Goal: Task Accomplishment & Management: Manage account settings

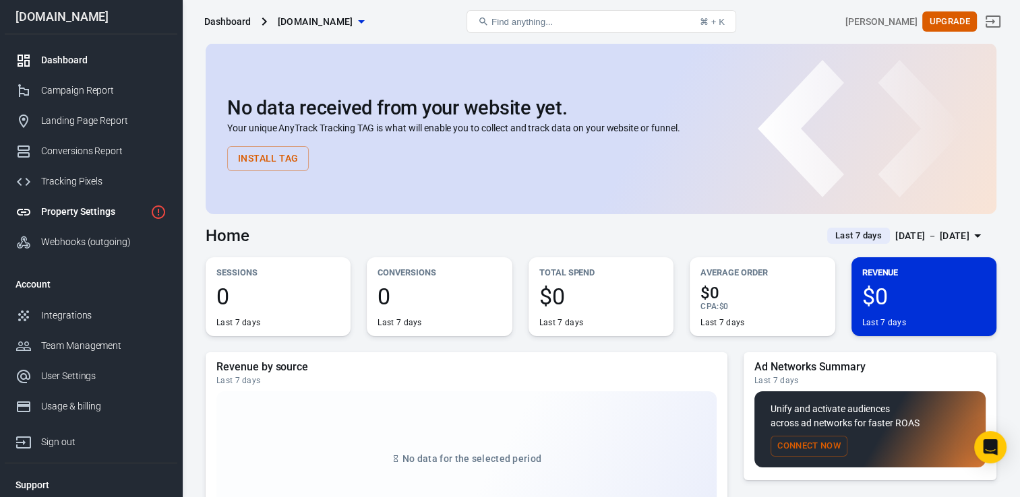
click at [83, 204] on link "Property Settings" at bounding box center [91, 212] width 173 height 30
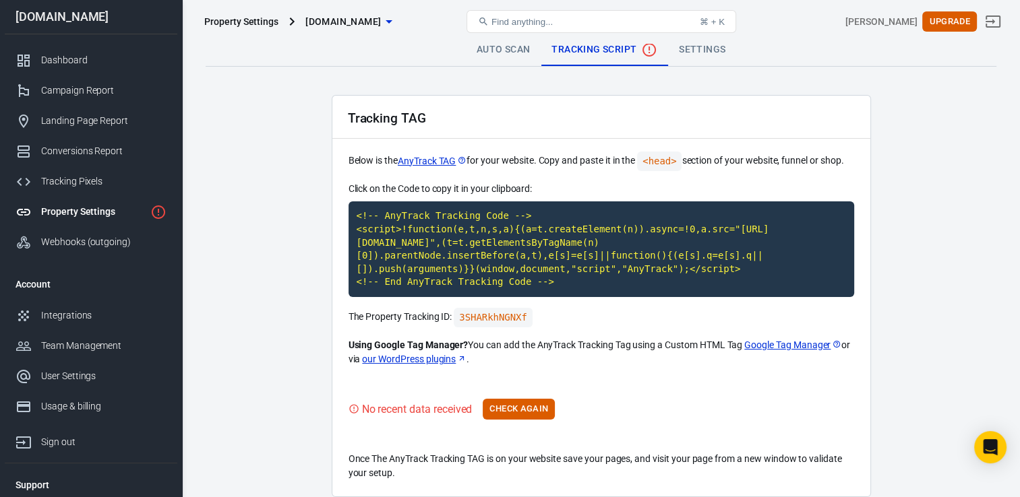
click at [619, 346] on p "Using Google Tag Manager? You can add the AnyTrack Tracking Tag using a Custom …" at bounding box center [601, 352] width 506 height 28
click at [578, 160] on p "Below is the AnyTrack TAG for your website. Copy and paste it in the <head> sec…" at bounding box center [601, 162] width 506 height 20
click at [703, 59] on link "Settings" at bounding box center [702, 50] width 68 height 32
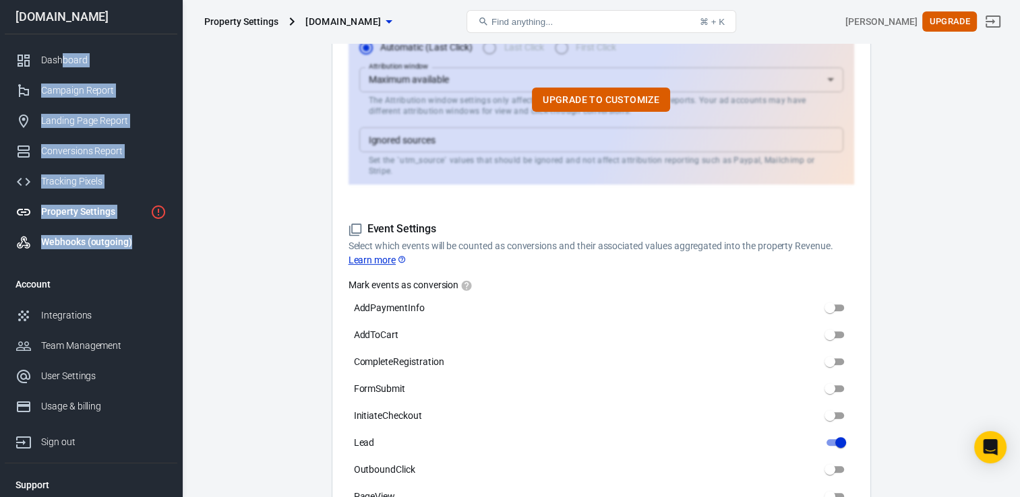
drag, startPoint x: 63, startPoint y: 40, endPoint x: 156, endPoint y: 252, distance: 232.1
click at [156, 252] on div "Dashboard Campaign Report Landing Page Report Conversions Report Tracking Pixel…" at bounding box center [91, 151] width 173 height 234
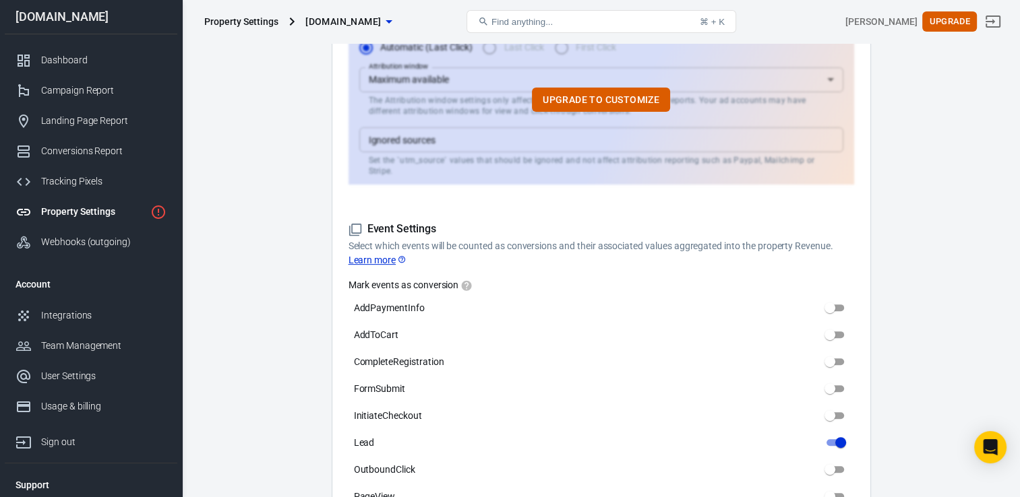
drag, startPoint x: 156, startPoint y: 252, endPoint x: 120, endPoint y: 28, distance: 227.4
click at [120, 28] on div "[DOMAIN_NAME]" at bounding box center [91, 17] width 173 height 34
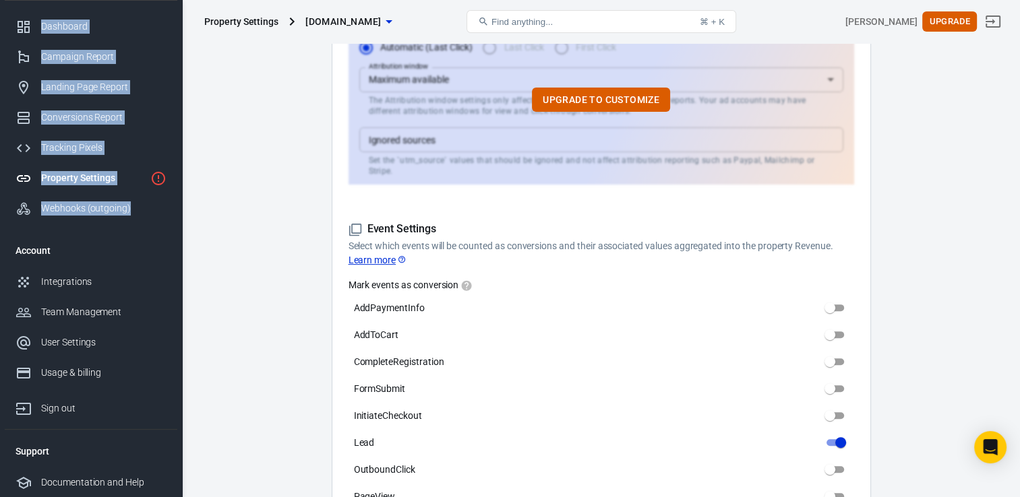
scroll to position [741, 0]
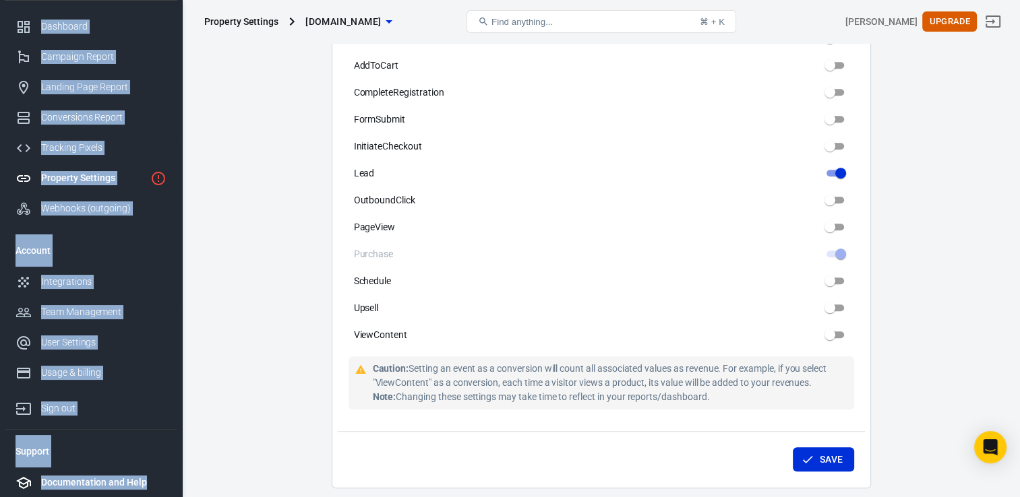
drag, startPoint x: 35, startPoint y: 42, endPoint x: 148, endPoint y: 485, distance: 457.1
click at [148, 464] on nav "[DOMAIN_NAME] Dashboard Campaign Report Landing Page Report Conversions Report …" at bounding box center [91, 214] width 182 height 497
copy nav "Dashboard Campaign Report Landing Page Report Conversions Report Tracking Pixel…"
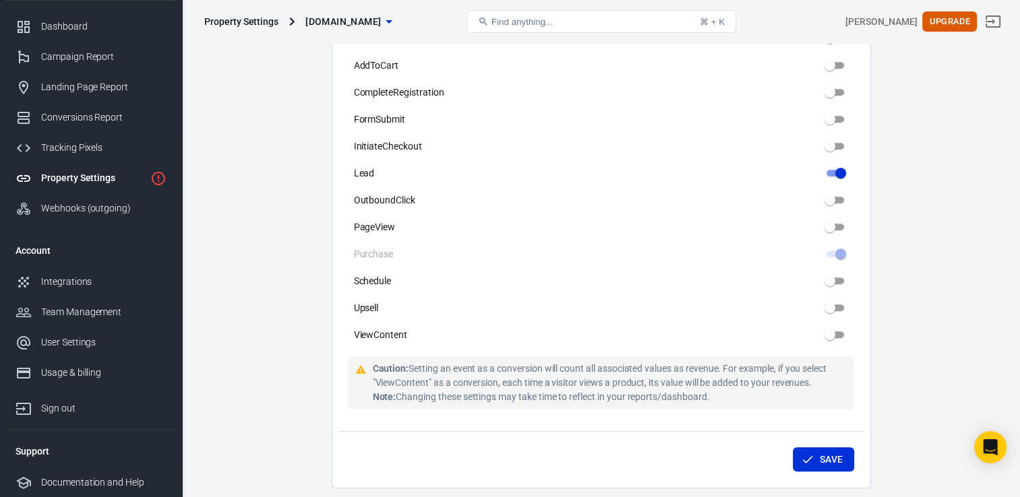
click at [243, 246] on main "Auto Scan Tracking Script Settings Property Settings Name [DOMAIN_NAME] Name Wh…" at bounding box center [601, 166] width 791 height 1749
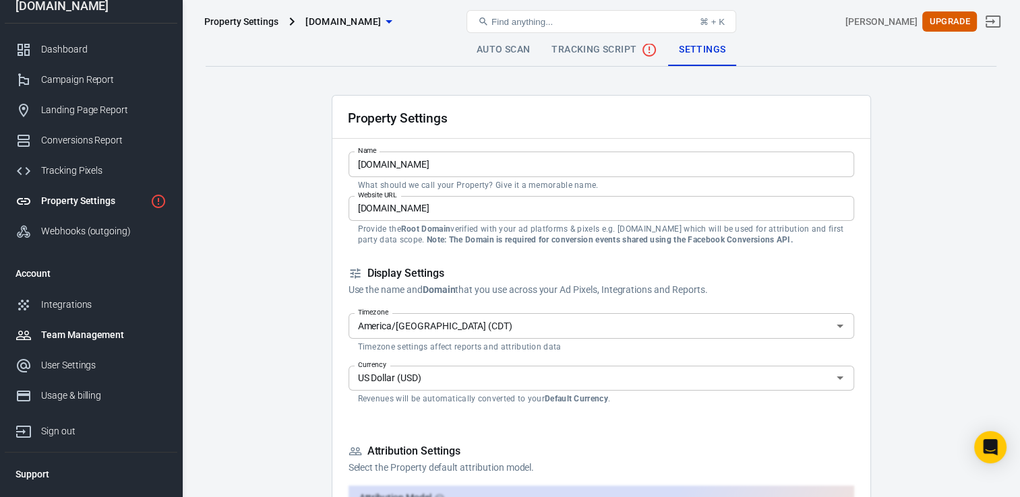
scroll to position [0, 0]
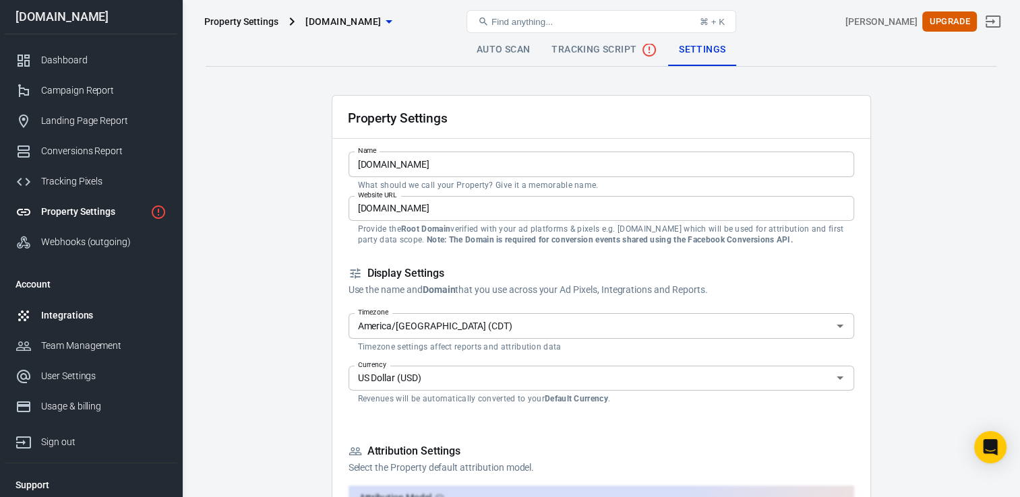
click at [53, 315] on div "Integrations" at bounding box center [103, 316] width 125 height 14
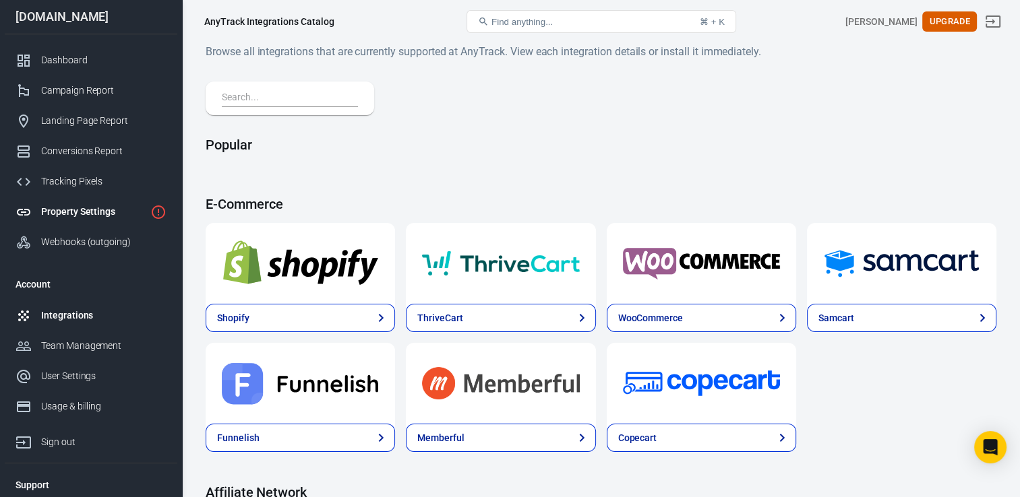
click at [83, 208] on div "Property Settings" at bounding box center [93, 212] width 104 height 14
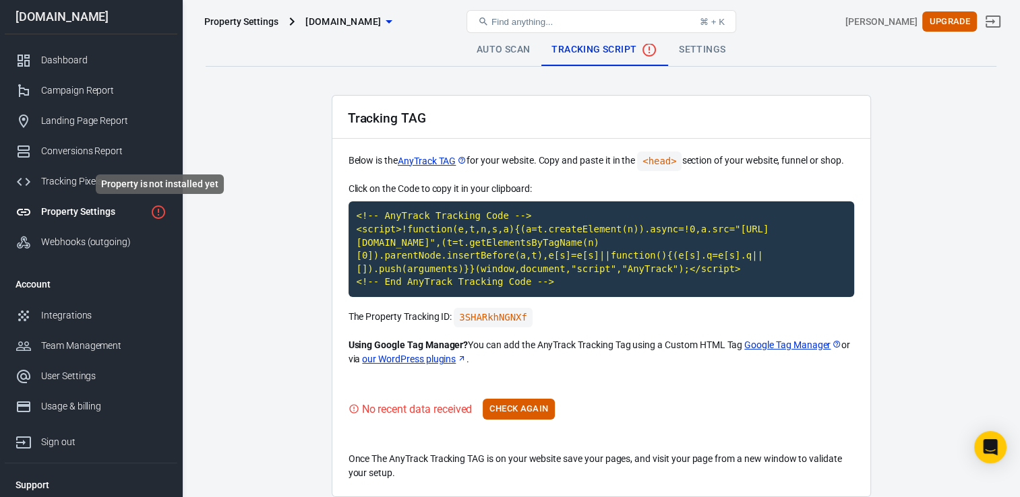
click at [160, 216] on icon "Property is not installed yet" at bounding box center [158, 212] width 16 height 16
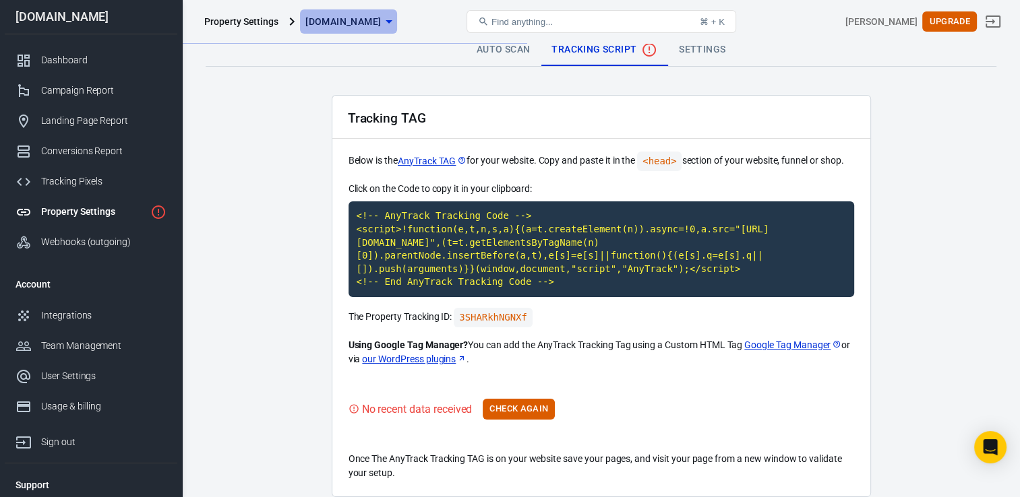
click at [389, 22] on icon "button" at bounding box center [389, 21] width 7 height 3
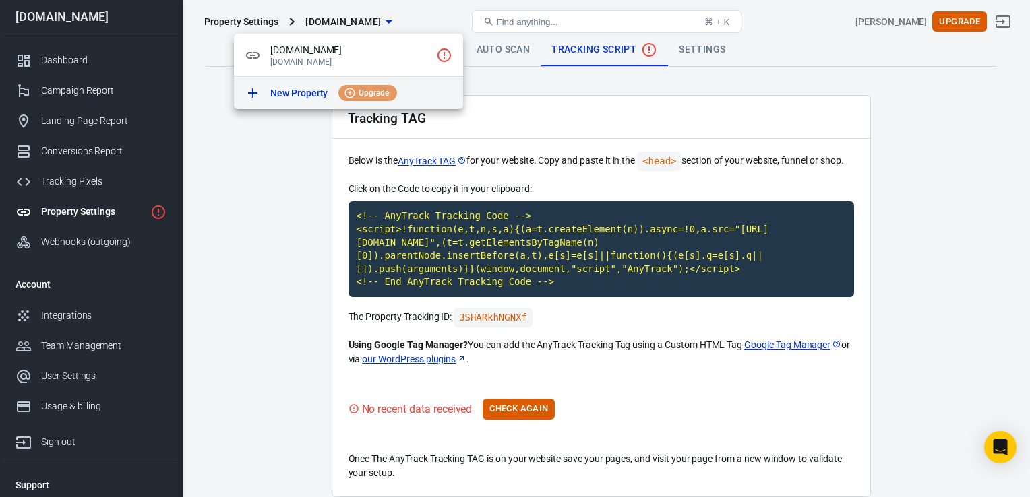
click at [253, 92] on icon at bounding box center [253, 93] width 16 height 16
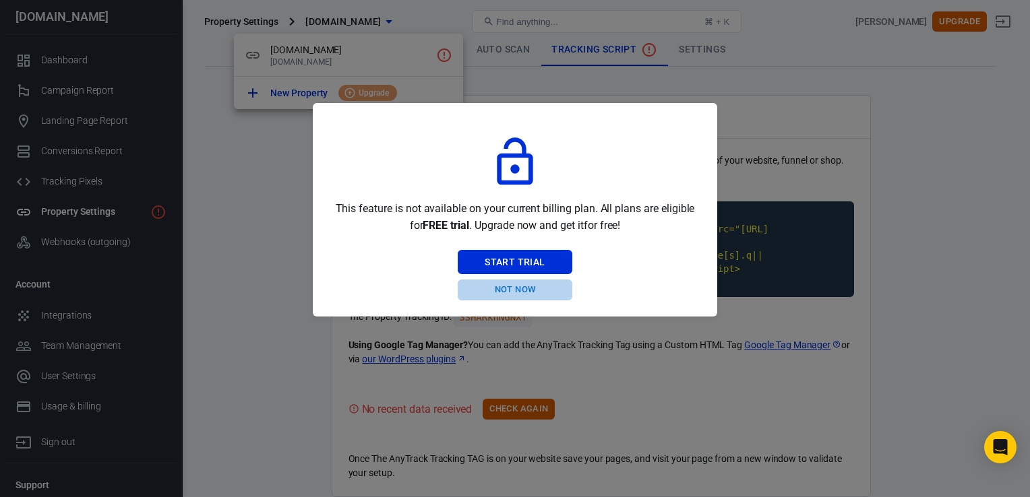
click at [510, 290] on button "Not Now" at bounding box center [515, 290] width 114 height 21
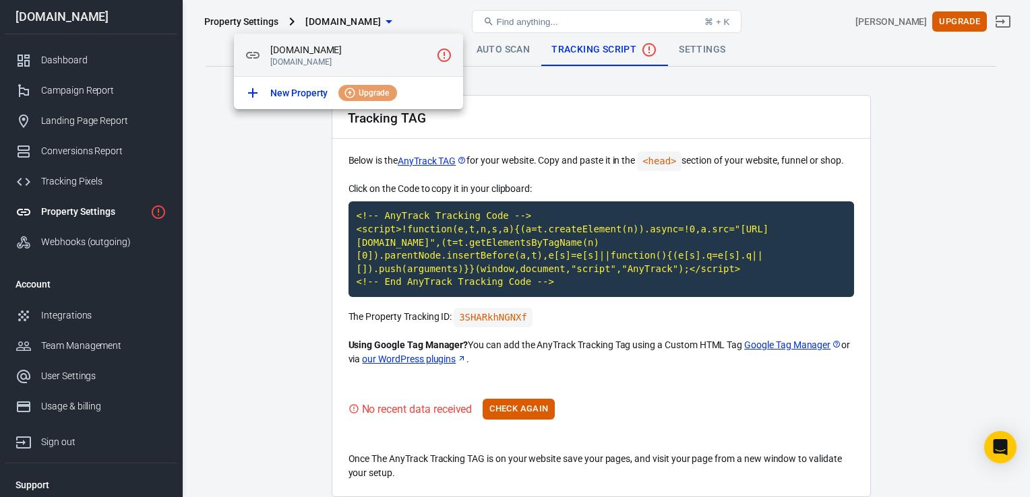
click at [349, 51] on span "[DOMAIN_NAME]" at bounding box center [350, 50] width 160 height 14
click at [252, 53] on icon at bounding box center [253, 55] width 16 height 16
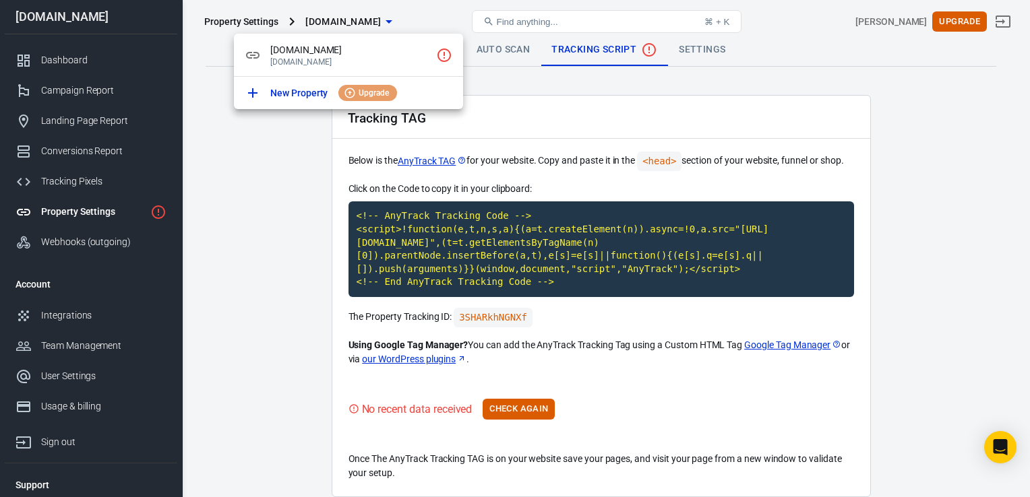
drag, startPoint x: 929, startPoint y: 128, endPoint x: 919, endPoint y: 128, distance: 10.8
click at [929, 128] on div at bounding box center [515, 248] width 1030 height 497
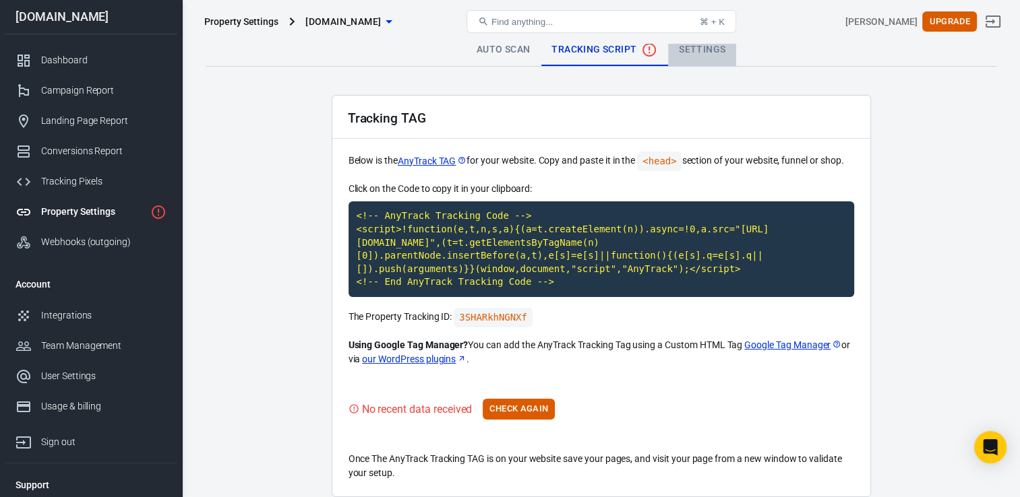
click at [706, 53] on link "Settings" at bounding box center [702, 50] width 68 height 32
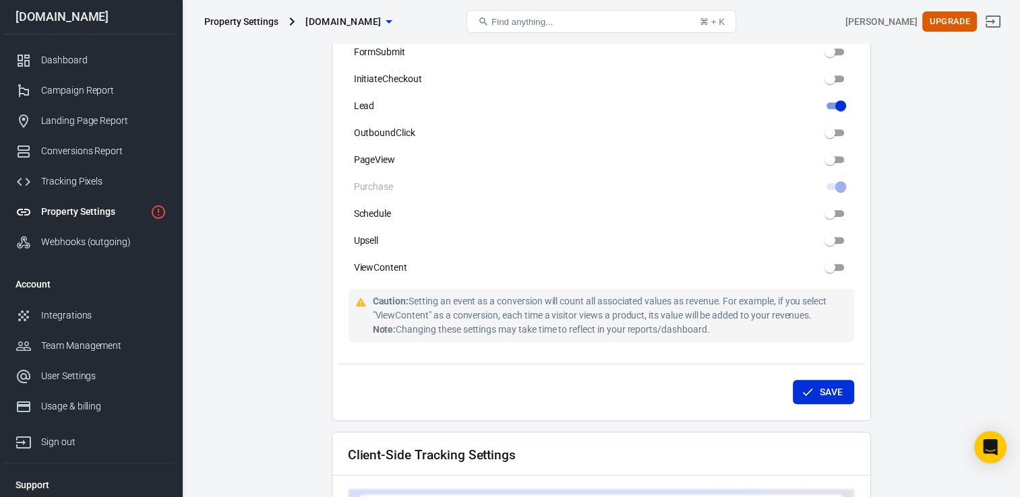
scroll to position [1330, 0]
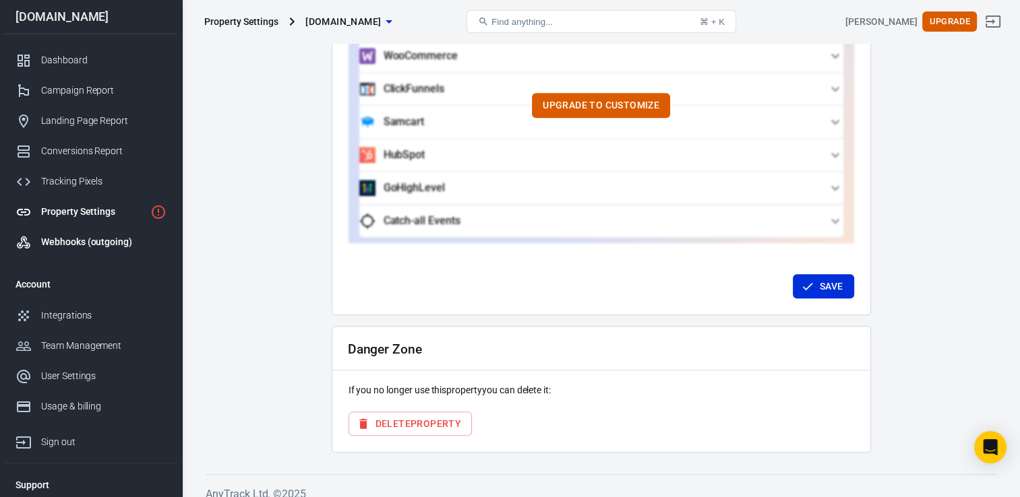
click at [80, 245] on div "Webhooks (outgoing)" at bounding box center [103, 242] width 125 height 14
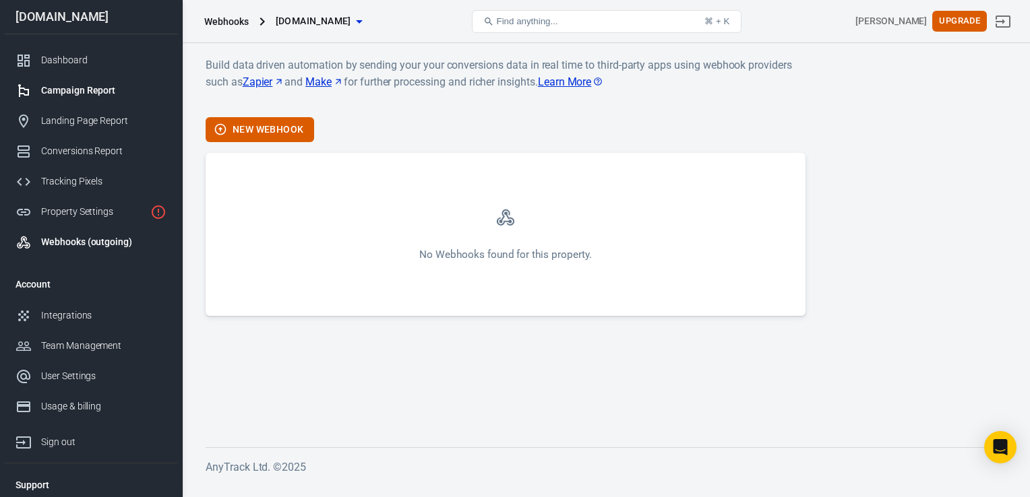
click at [73, 94] on div "Campaign Report" at bounding box center [103, 91] width 125 height 14
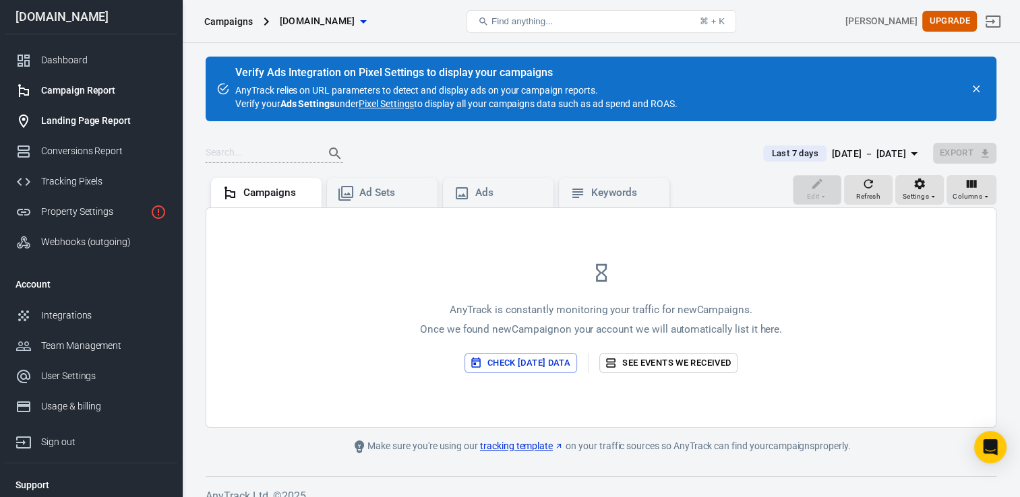
click at [73, 126] on div "Landing Page Report" at bounding box center [103, 121] width 125 height 14
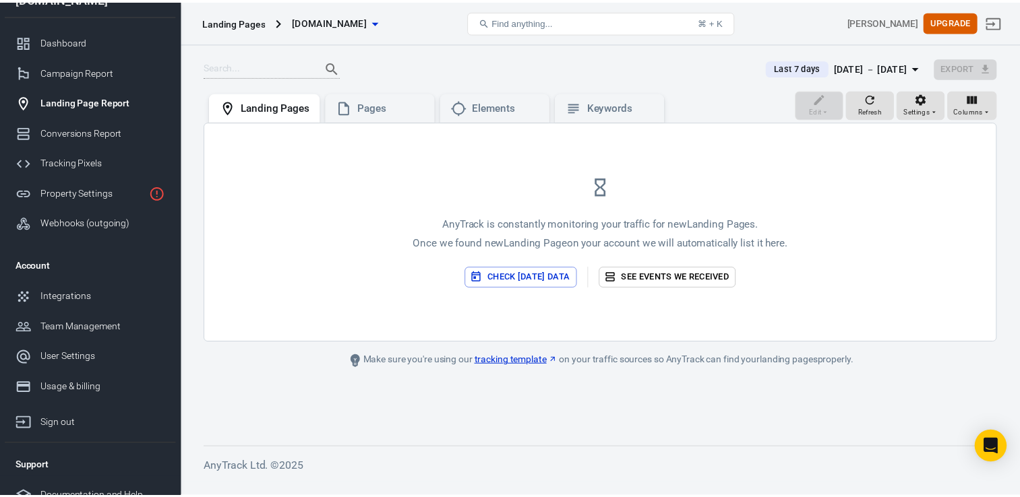
scroll to position [34, 0]
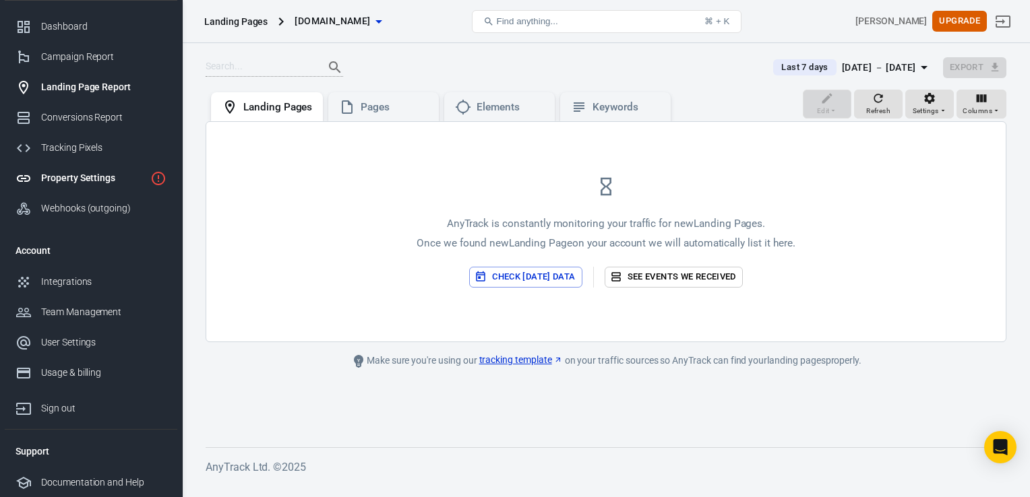
click at [89, 178] on div "Property Settings" at bounding box center [93, 178] width 104 height 14
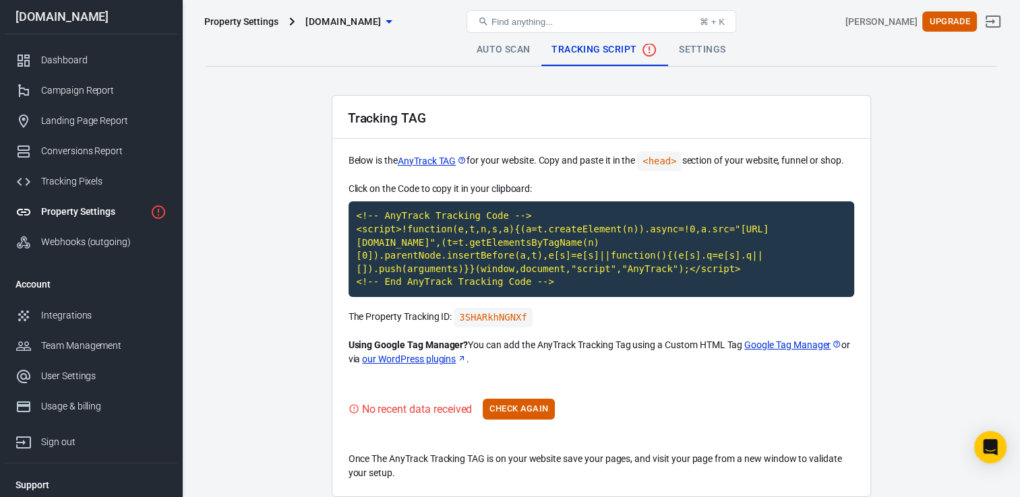
click at [550, 166] on p "Below is the AnyTrack TAG for your website. Copy and paste it in the <head> sec…" at bounding box center [601, 162] width 506 height 20
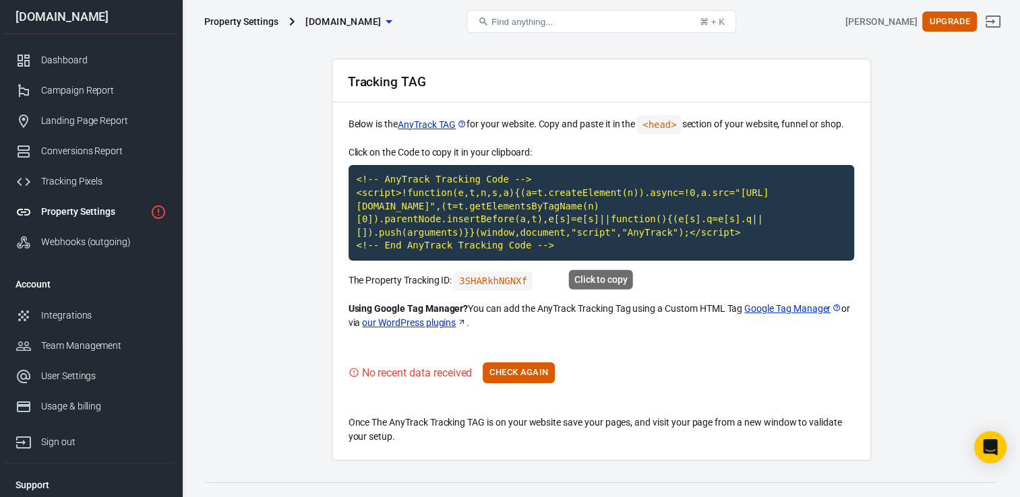
scroll to position [57, 0]
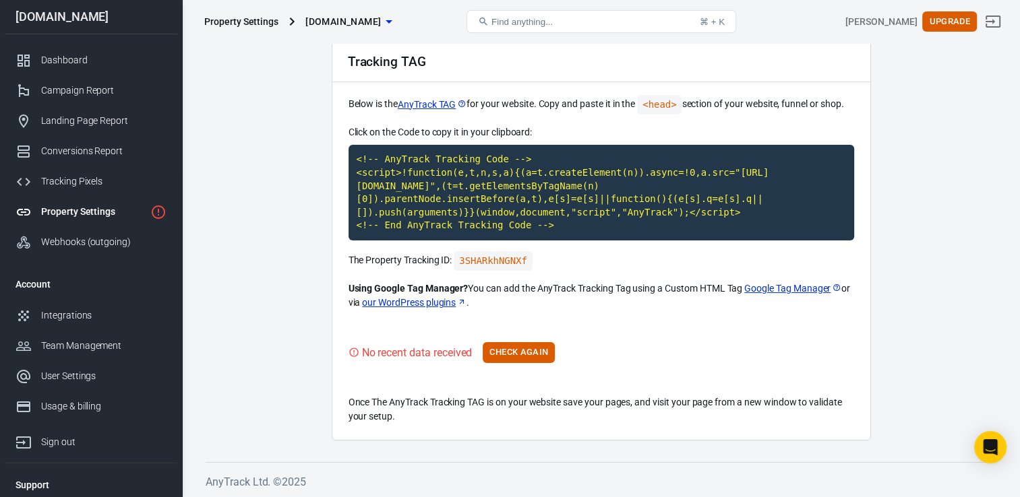
click at [650, 353] on div "No recent data received Check Again" at bounding box center [601, 352] width 506 height 21
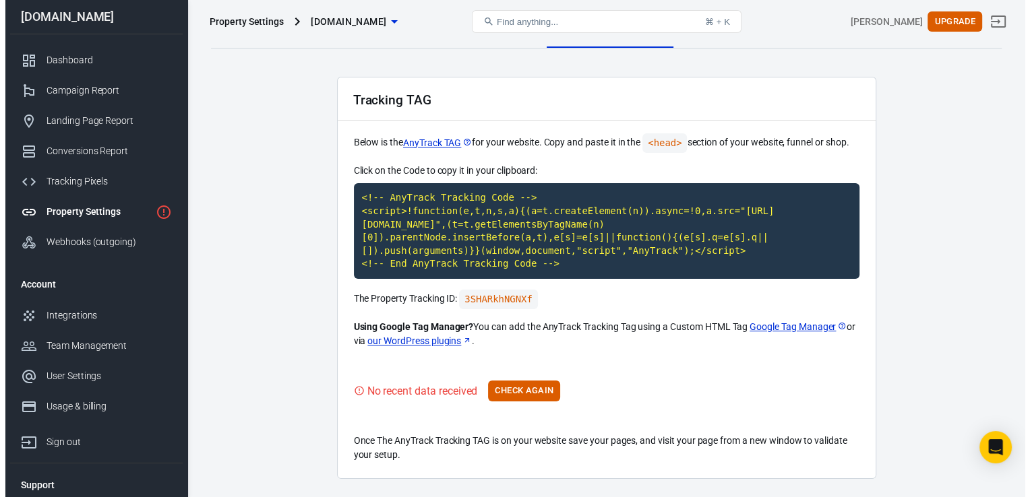
scroll to position [0, 0]
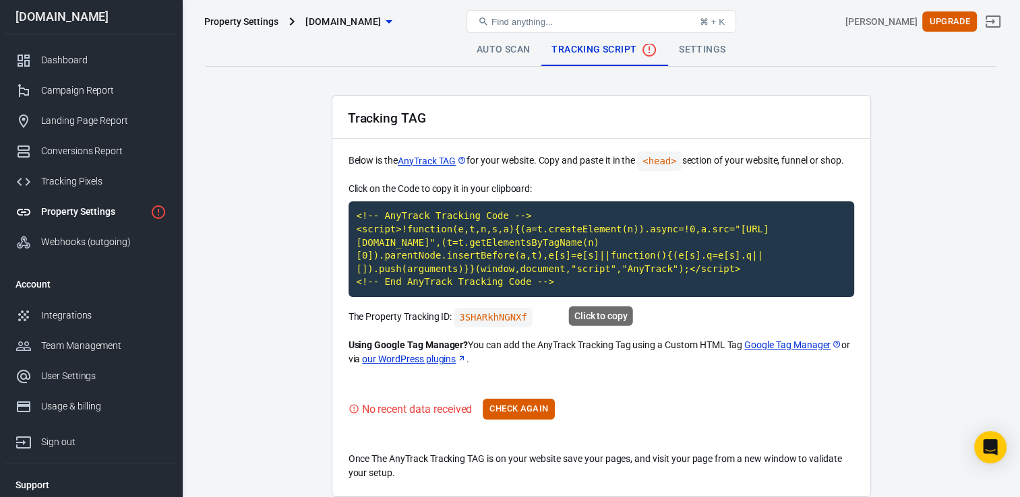
click at [563, 252] on code "<!-- AnyTrack Tracking Code --> <script>!function(e,t,n,s,a){(a=t.createElement…" at bounding box center [601, 250] width 506 height 96
click at [627, 172] on div "Tracking TAG Below is the AnyTrack TAG for your website. Copy and paste it in t…" at bounding box center [601, 296] width 539 height 402
click at [492, 42] on div "Property Settings [DOMAIN_NAME] Find anything... ⌘ + K [PERSON_NAME] Upgrade" at bounding box center [601, 21] width 837 height 43
click at [504, 49] on link "Auto Scan" at bounding box center [503, 50] width 75 height 32
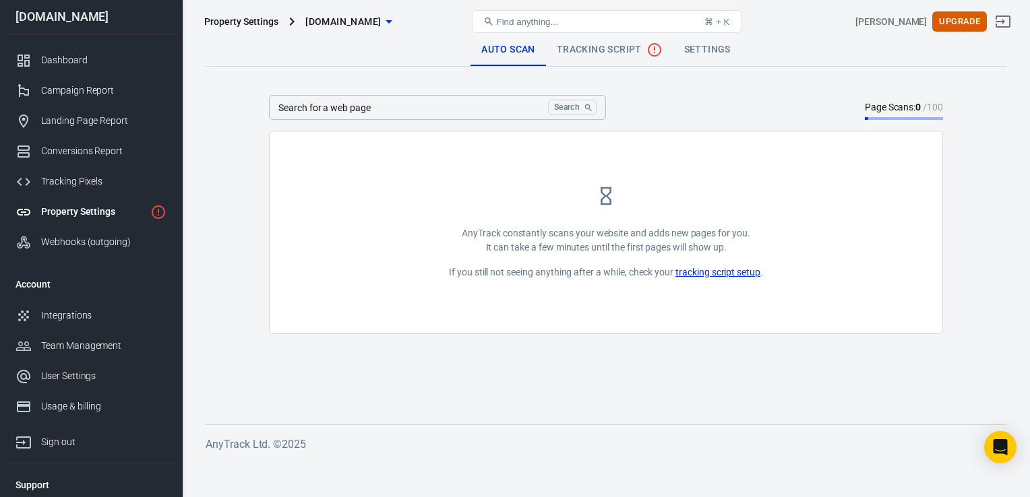
click at [693, 42] on div "Property Settings [DOMAIN_NAME] Find anything... ⌘ + K [PERSON_NAME] Upgrade" at bounding box center [606, 21] width 847 height 43
click at [701, 56] on link "Settings" at bounding box center [707, 50] width 68 height 32
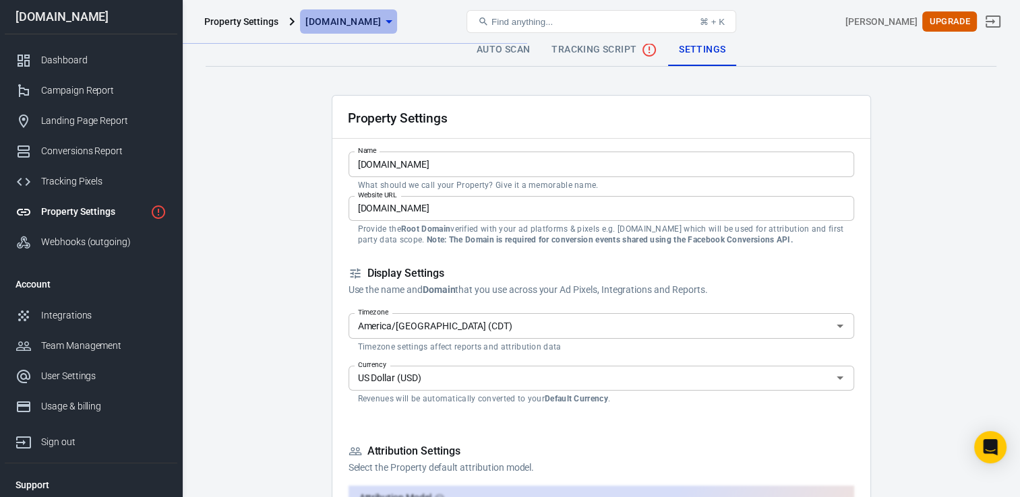
click at [394, 20] on icon "button" at bounding box center [389, 21] width 16 height 16
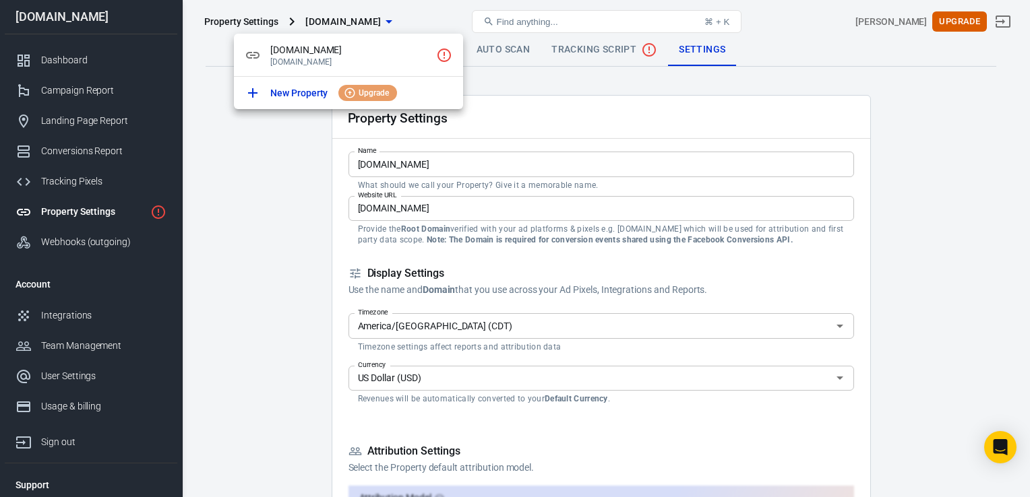
click at [278, 228] on div at bounding box center [515, 248] width 1030 height 497
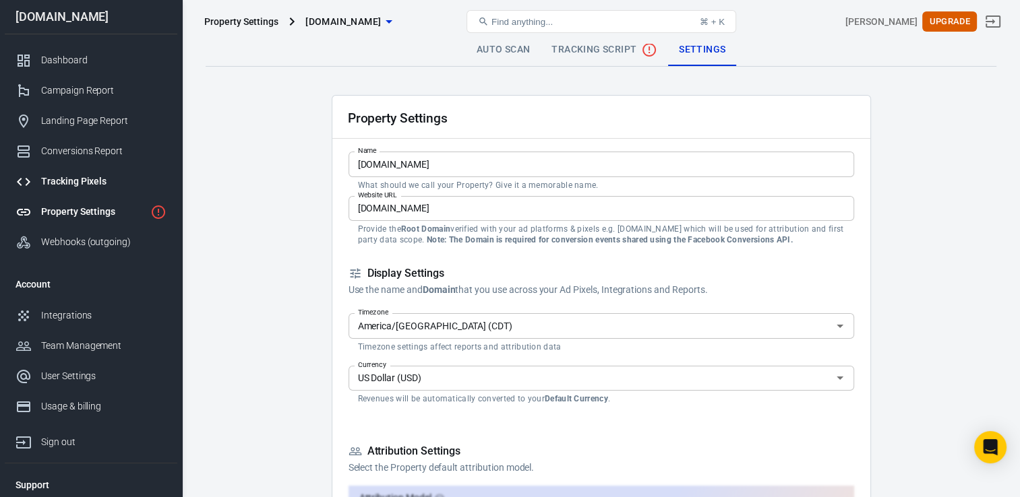
click at [65, 177] on div "Tracking Pixels" at bounding box center [103, 182] width 125 height 14
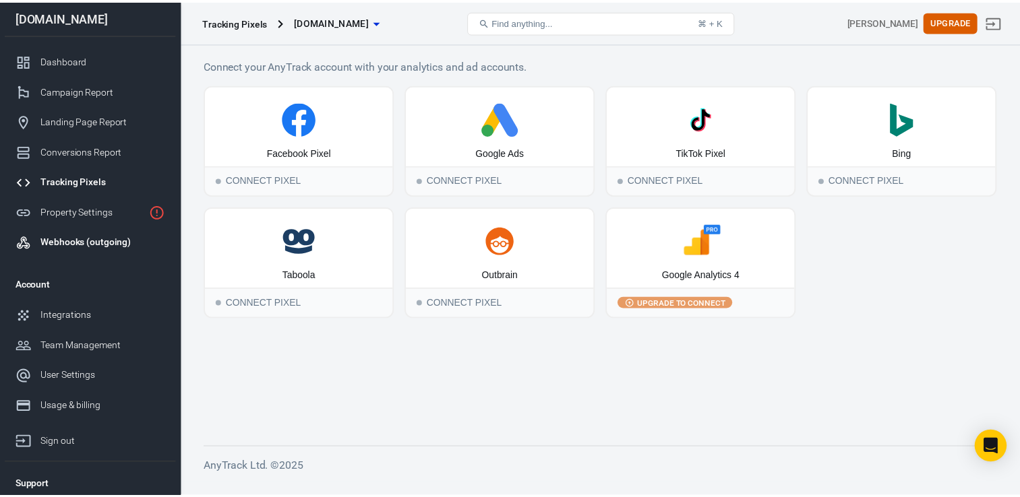
scroll to position [34, 0]
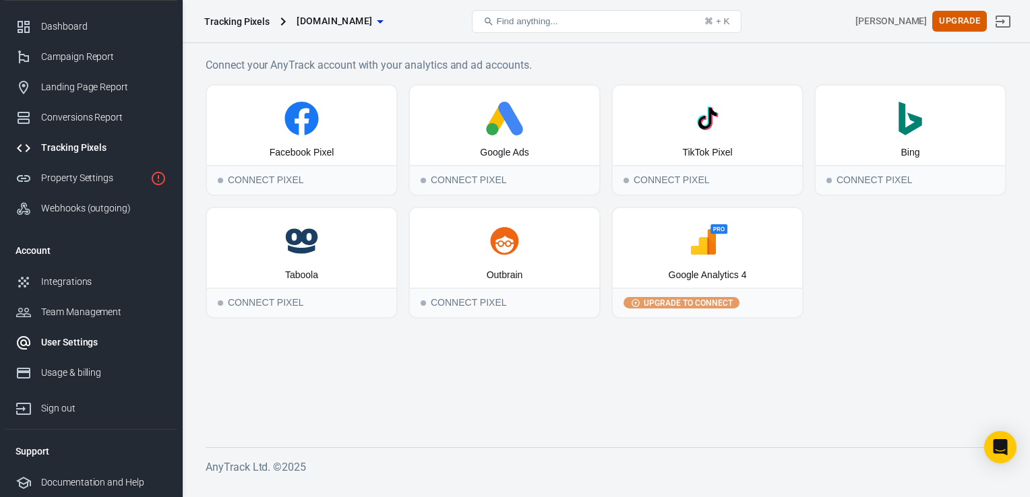
click at [75, 338] on div "User Settings" at bounding box center [103, 343] width 125 height 14
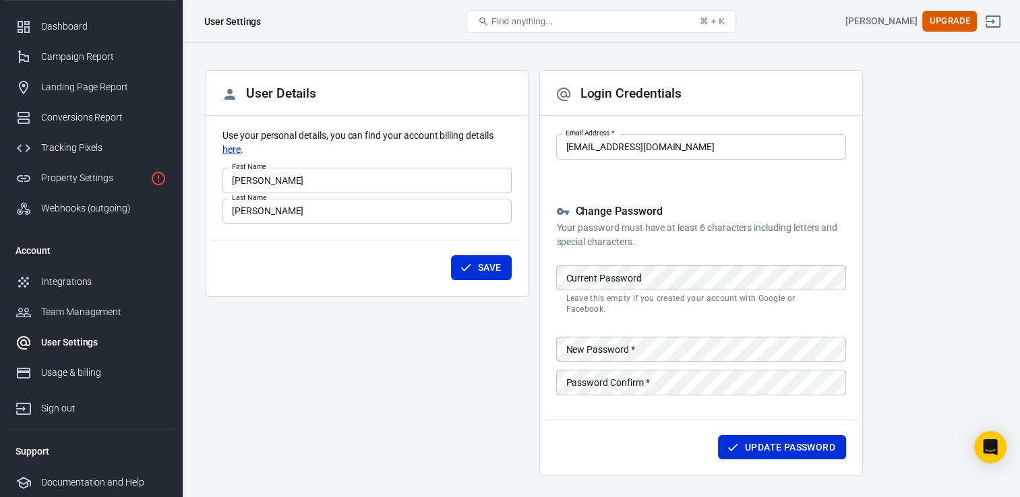
scroll to position [85, 0]
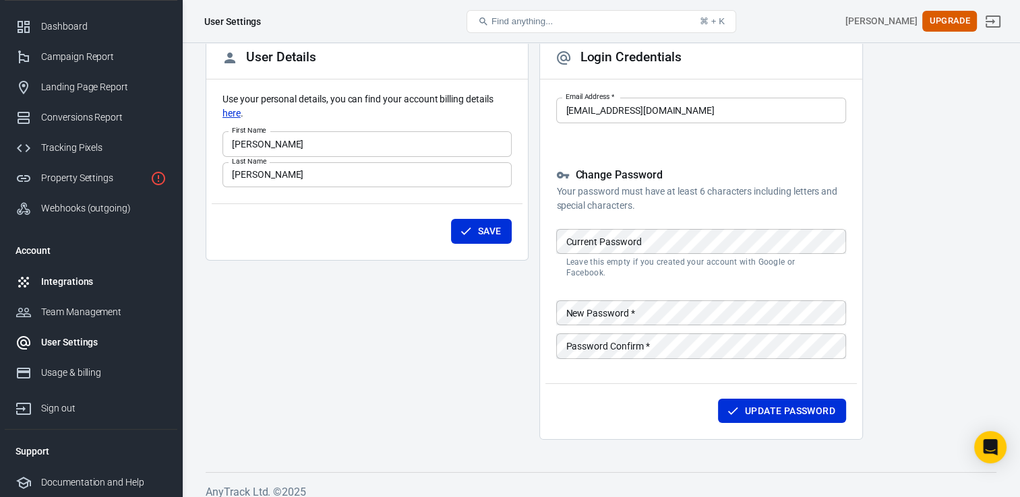
click at [51, 288] on link "Integrations" at bounding box center [91, 282] width 173 height 30
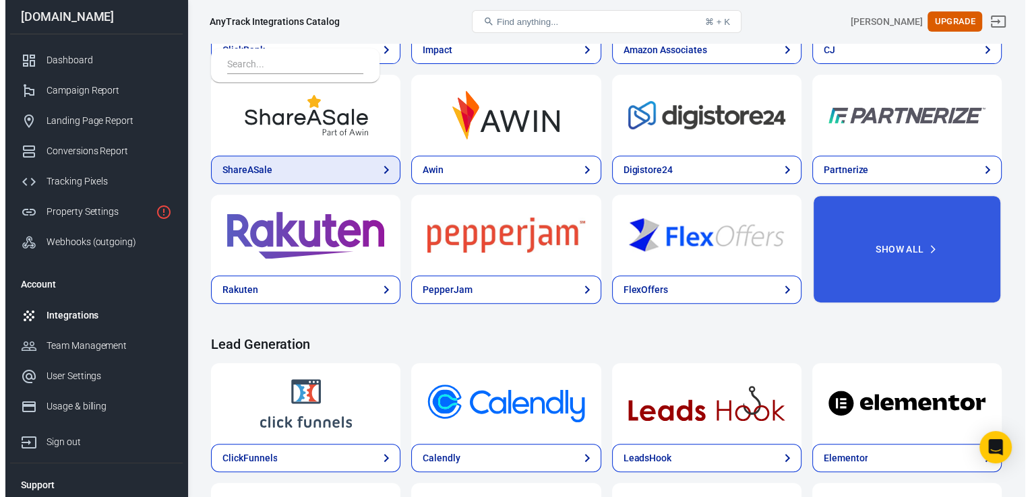
scroll to position [355, 0]
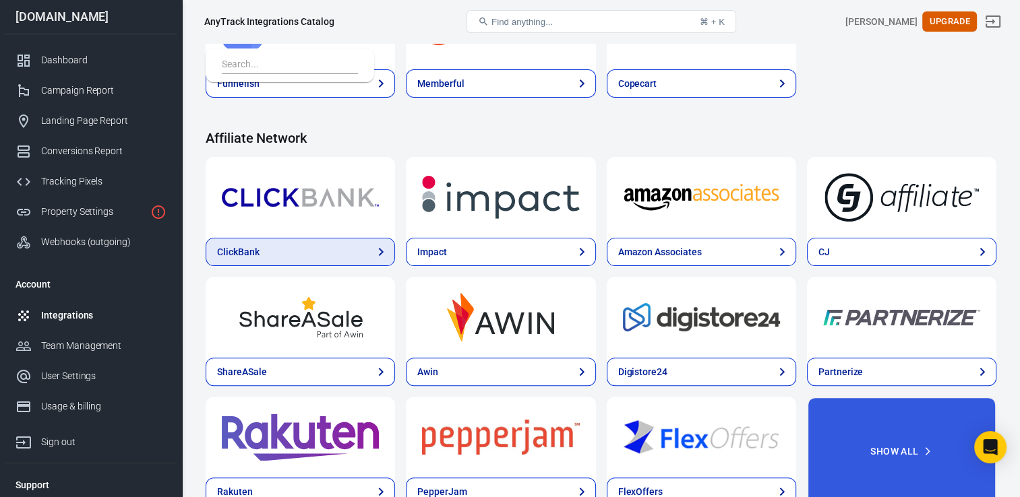
click at [363, 244] on link "ClickBank" at bounding box center [300, 252] width 189 height 28
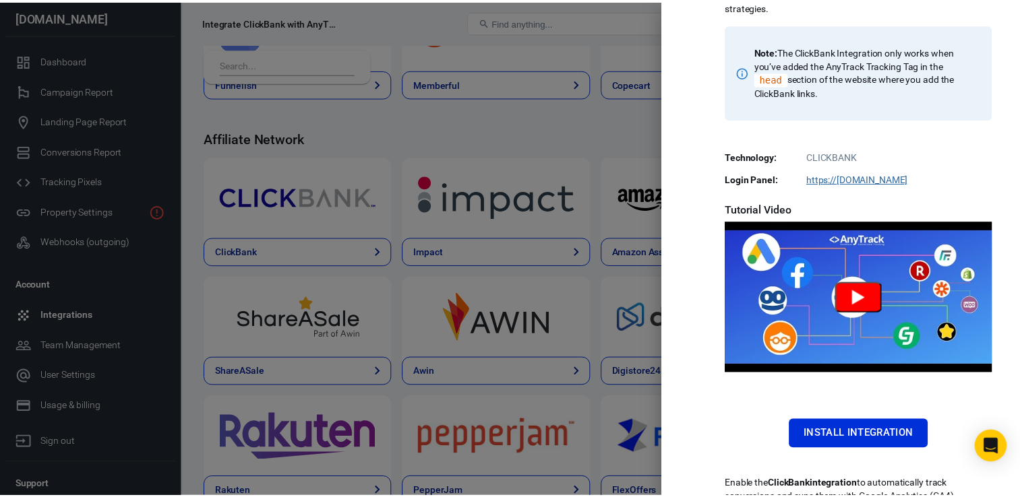
scroll to position [253, 0]
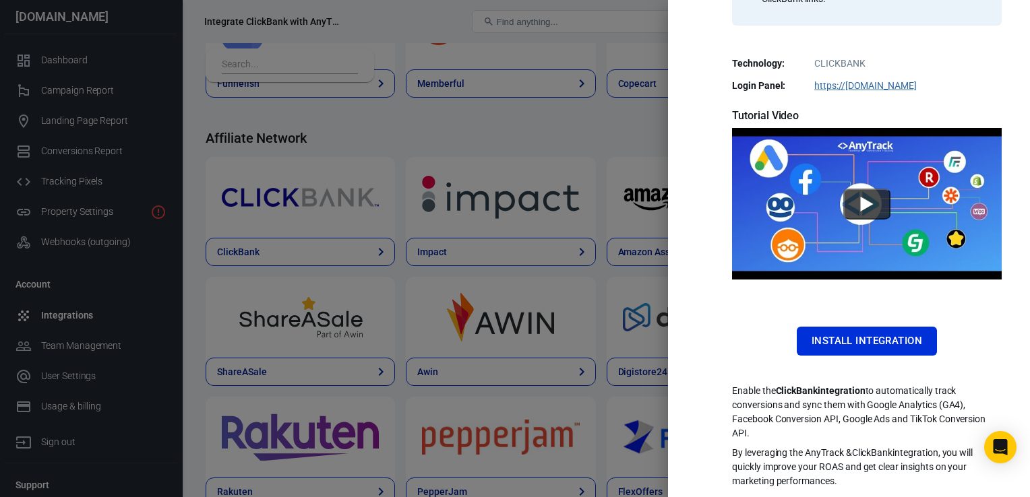
click at [545, 141] on div at bounding box center [515, 248] width 1030 height 497
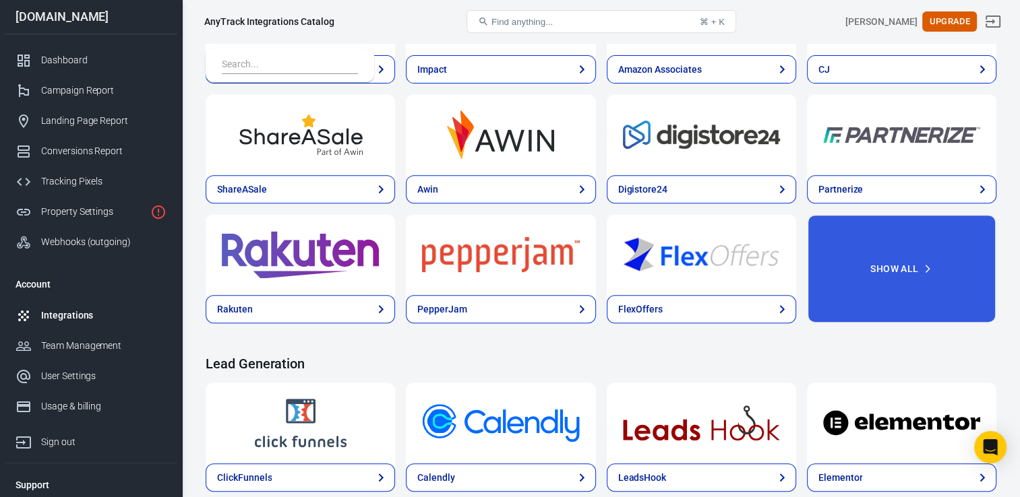
scroll to position [557, 0]
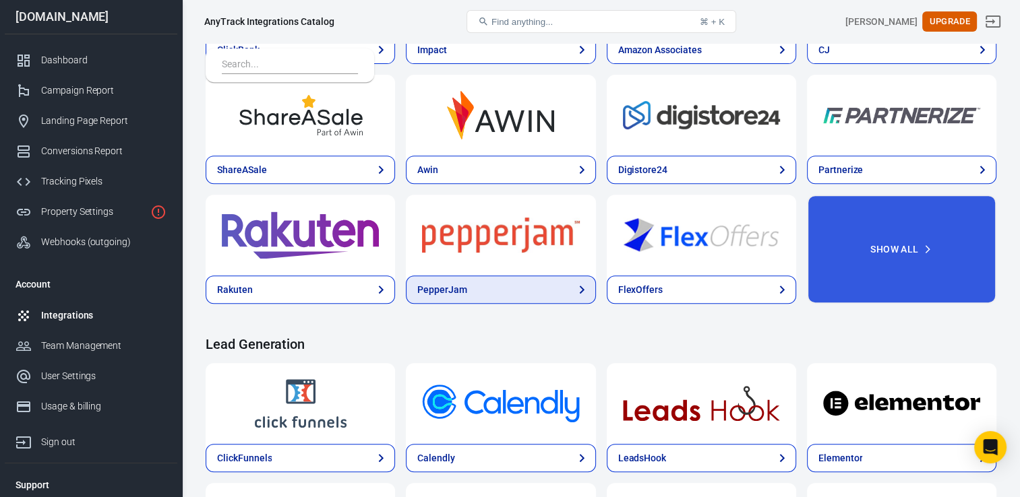
click at [577, 295] on icon at bounding box center [582, 290] width 16 height 16
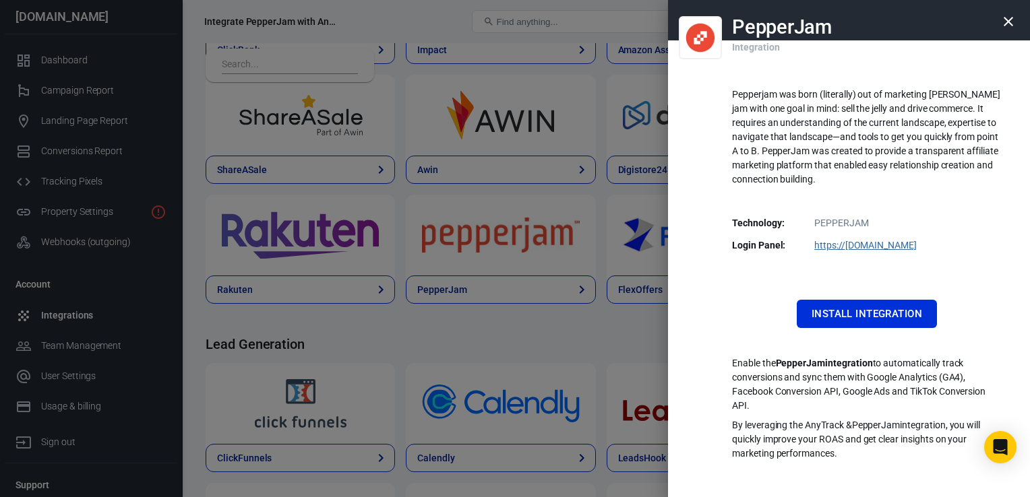
click at [576, 322] on div at bounding box center [515, 248] width 1030 height 497
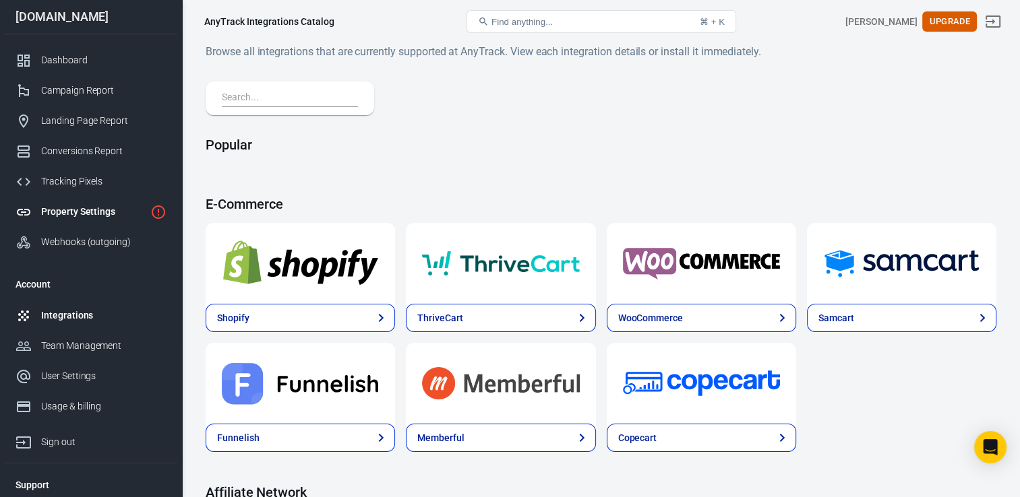
click at [79, 217] on div "Property Settings" at bounding box center [93, 212] width 104 height 14
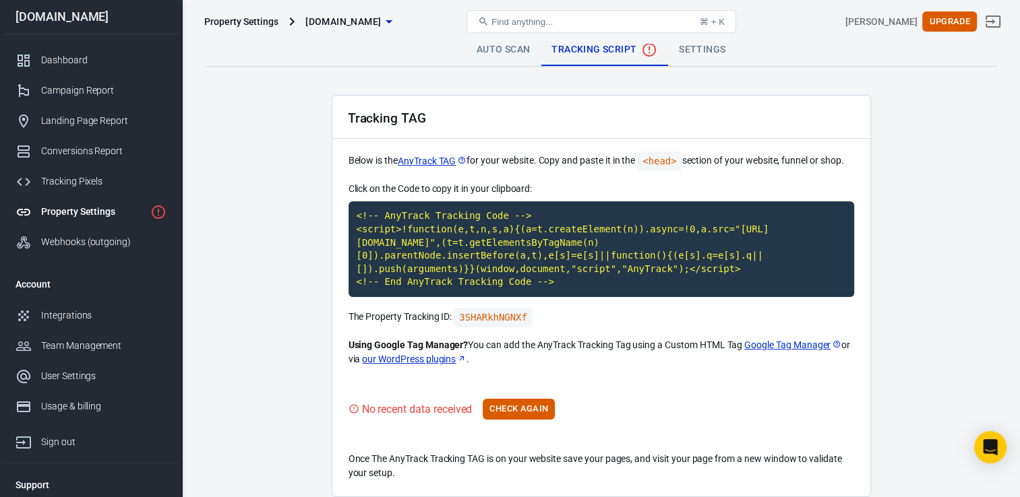
click at [327, 237] on main "Auto Scan Tracking Script Settings Tracking TAG Below is the AnyTrack TAG for y…" at bounding box center [601, 266] width 791 height 464
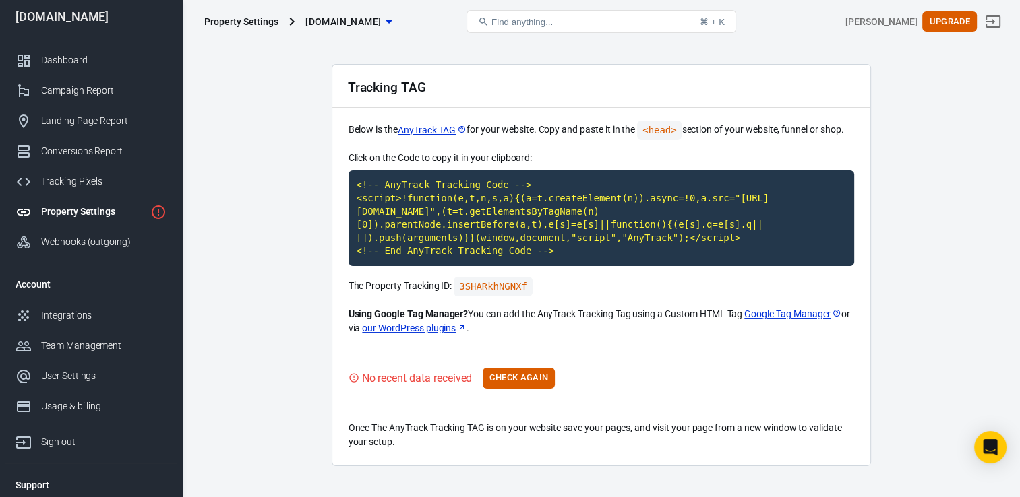
scroll to position [57, 0]
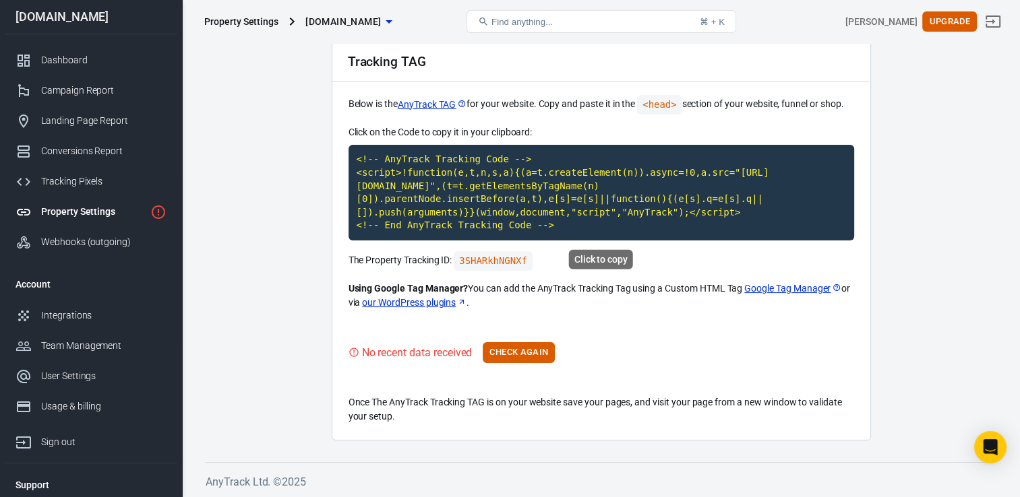
click at [545, 204] on code "<!-- AnyTrack Tracking Code --> <script>!function(e,t,n,s,a){(a=t.createElement…" at bounding box center [601, 193] width 506 height 96
drag, startPoint x: 342, startPoint y: 101, endPoint x: 406, endPoint y: 309, distance: 217.0
click at [406, 309] on div "Tracking TAG Below is the AnyTrack TAG for your website. Copy and paste it in t…" at bounding box center [601, 239] width 539 height 402
drag, startPoint x: 307, startPoint y: 96, endPoint x: 314, endPoint y: 115, distance: 20.0
click at [307, 96] on main "Auto Scan Tracking Script Settings Tracking TAG Below is the AnyTrack TAG for y…" at bounding box center [601, 209] width 791 height 464
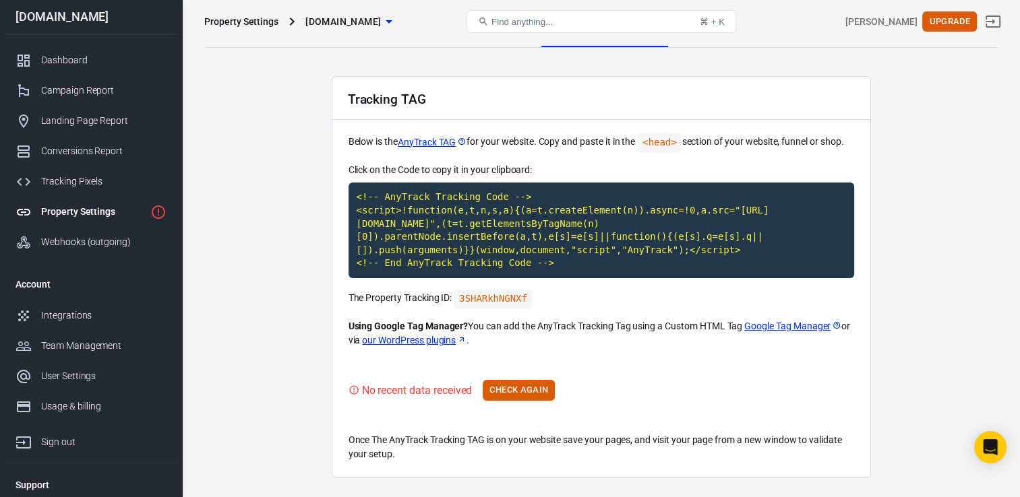
scroll to position [0, 0]
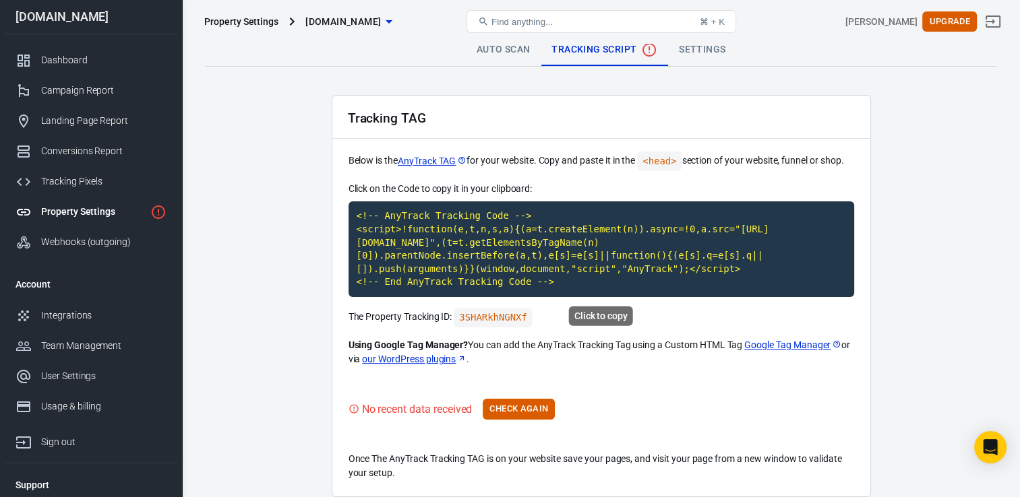
drag, startPoint x: 348, startPoint y: 117, endPoint x: 570, endPoint y: 288, distance: 280.0
click at [570, 288] on div "Tracking TAG Below is the AnyTrack TAG for your website. Copy and paste it in t…" at bounding box center [601, 296] width 539 height 402
click at [334, 129] on div "Tracking TAG" at bounding box center [601, 117] width 538 height 43
drag, startPoint x: 605, startPoint y: 408, endPoint x: 344, endPoint y: 110, distance: 396.5
click at [344, 110] on div "Tracking TAG Below is the AnyTrack TAG for your website. Copy and paste it in t…" at bounding box center [601, 296] width 539 height 402
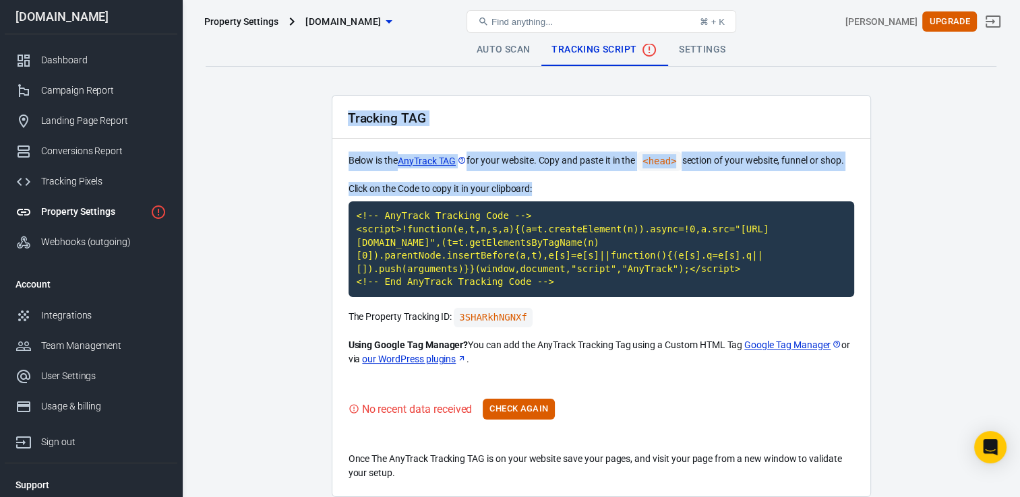
drag, startPoint x: 345, startPoint y: 120, endPoint x: 551, endPoint y: 190, distance: 217.8
click at [551, 190] on div "Tracking TAG Below is the AnyTrack TAG for your website. Copy and paste it in t…" at bounding box center [601, 296] width 539 height 402
copy div "Tracking TAG Below is the AnyTrack TAG for your website. Copy and paste it in t…"
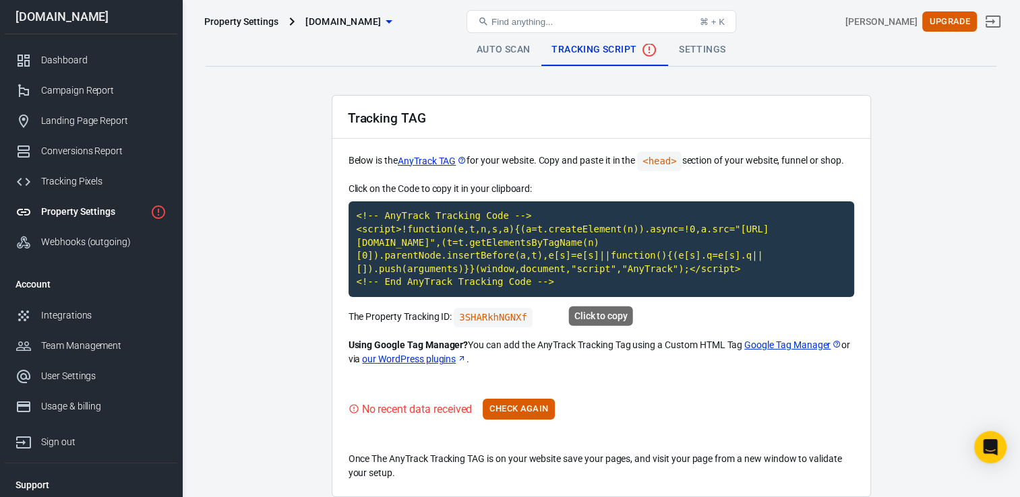
click at [429, 255] on code "<!-- AnyTrack Tracking Code --> <script>!function(e,t,n,s,a){(a=t.createElement…" at bounding box center [601, 250] width 506 height 96
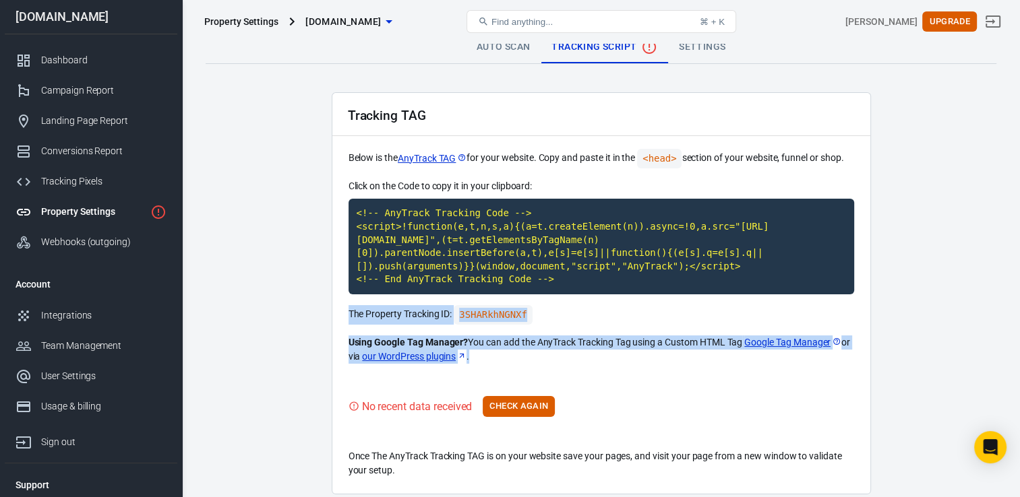
scroll to position [57, 0]
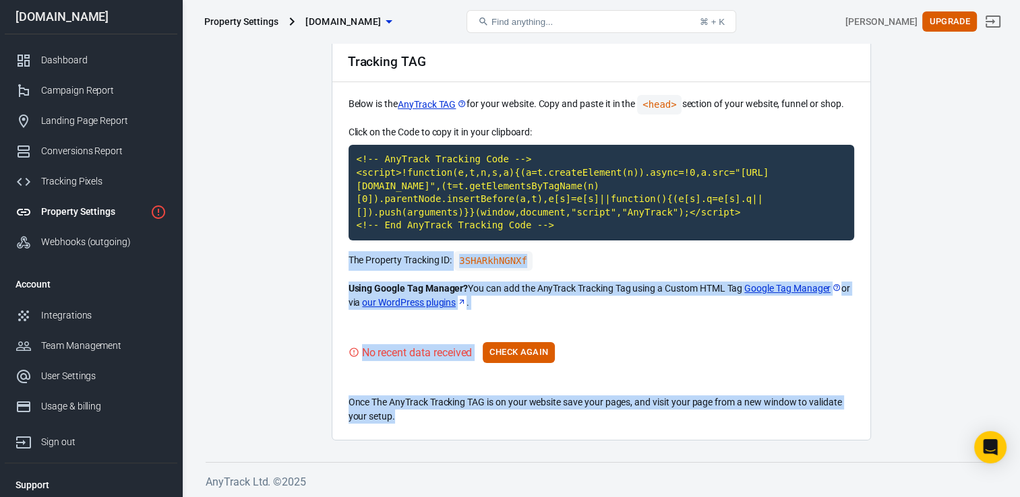
drag, startPoint x: 346, startPoint y: 314, endPoint x: 615, endPoint y: 415, distance: 287.1
click at [615, 415] on div "Tracking TAG Below is the AnyTrack TAG for your website. Copy and paste it in t…" at bounding box center [601, 239] width 539 height 402
copy div "The Property Tracking ID: 3SHARkhNGNXf Using Google Tag Manager? You can add th…"
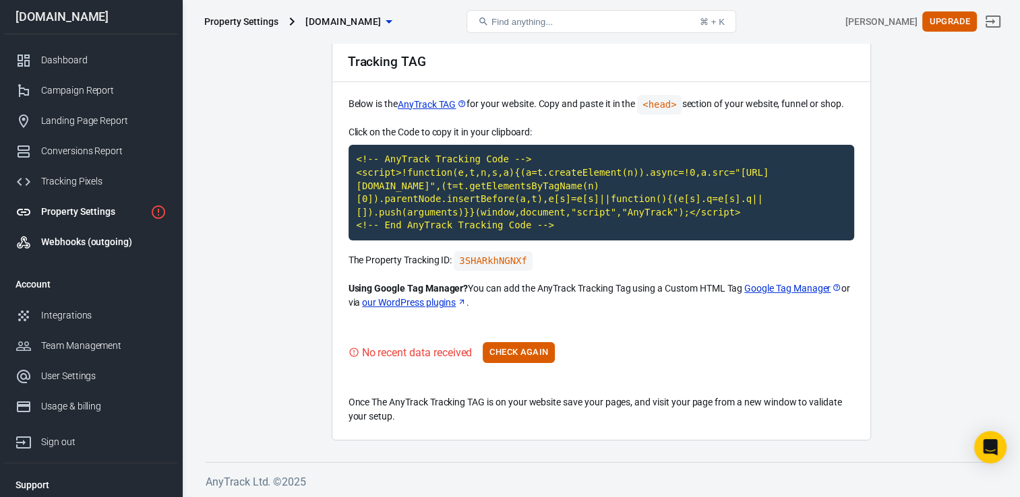
click at [61, 236] on div "Webhooks (outgoing)" at bounding box center [103, 242] width 125 height 14
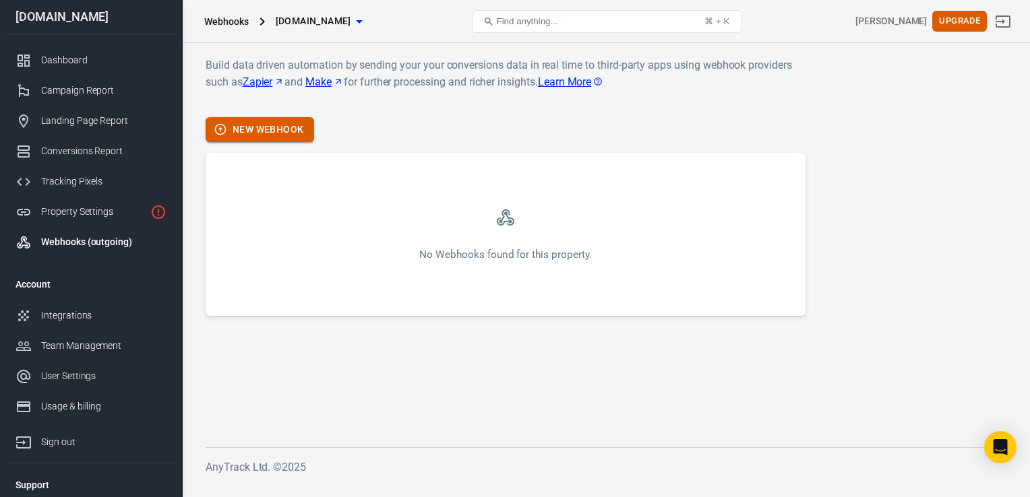
click at [261, 125] on button "New Webhook" at bounding box center [260, 129] width 109 height 25
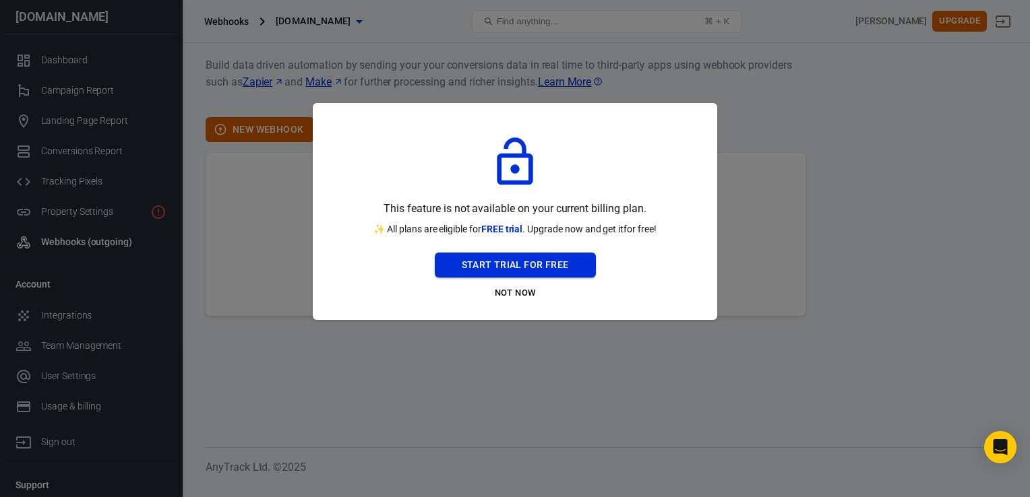
click at [472, 274] on button "Start Trial For Free" at bounding box center [515, 265] width 161 height 25
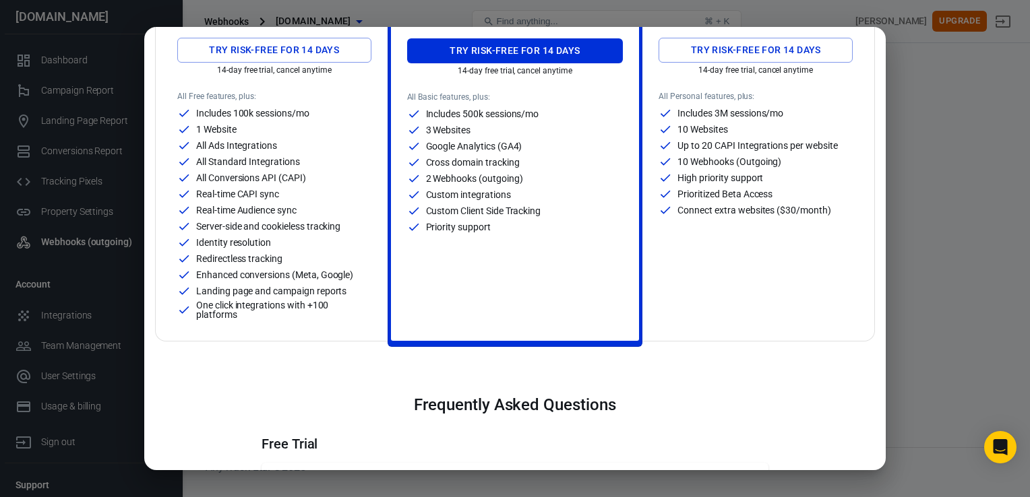
scroll to position [404, 0]
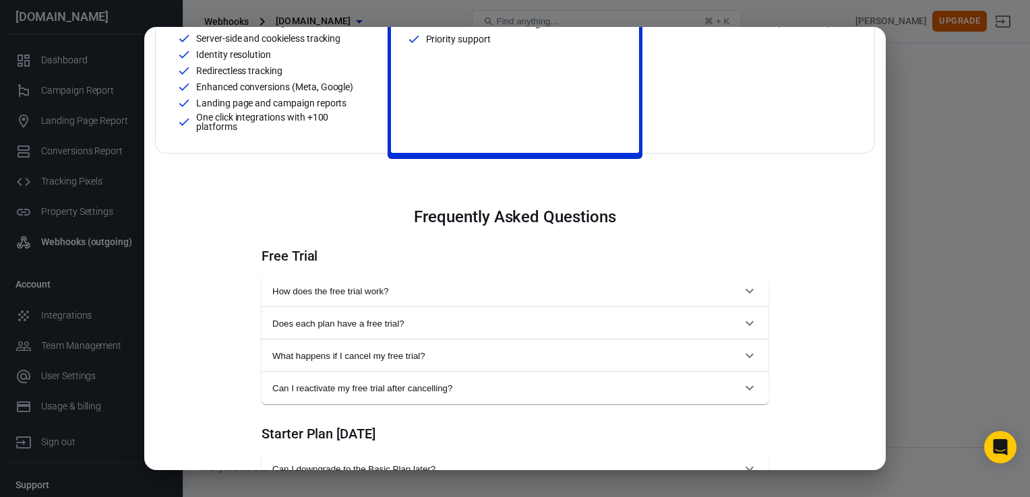
click at [346, 288] on span "How does the free trial work?" at bounding box center [506, 291] width 469 height 10
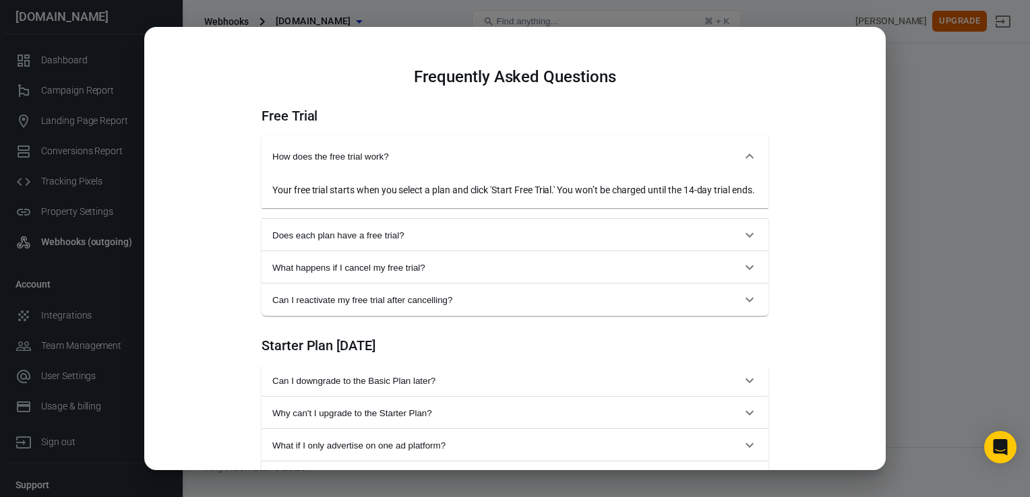
scroll to position [539, 0]
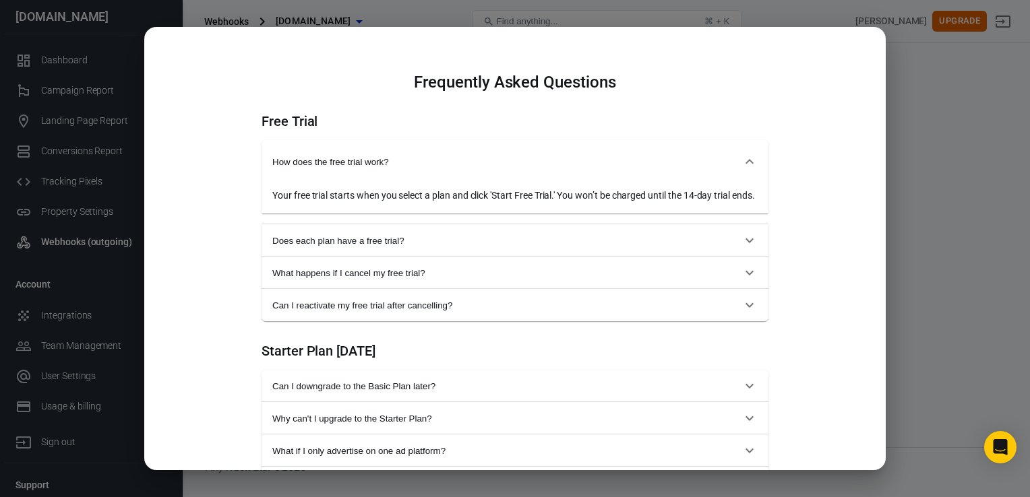
click at [313, 199] on div "Your free trial starts when you select a plan and click 'Start Free Trial.' You…" at bounding box center [514, 196] width 485 height 14
click at [312, 161] on span "How does the free trial work?" at bounding box center [506, 162] width 469 height 10
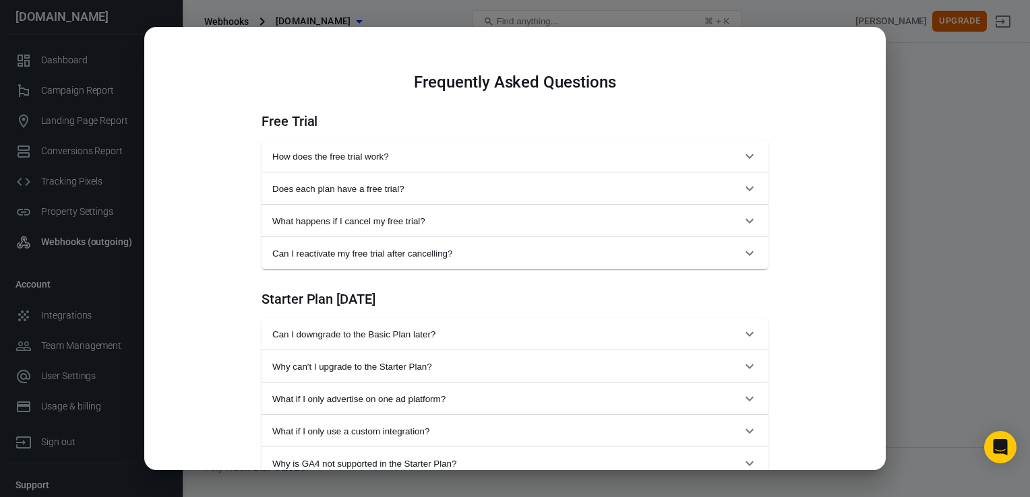
click at [353, 220] on span "What happens if I cancel my free trial?" at bounding box center [506, 221] width 469 height 10
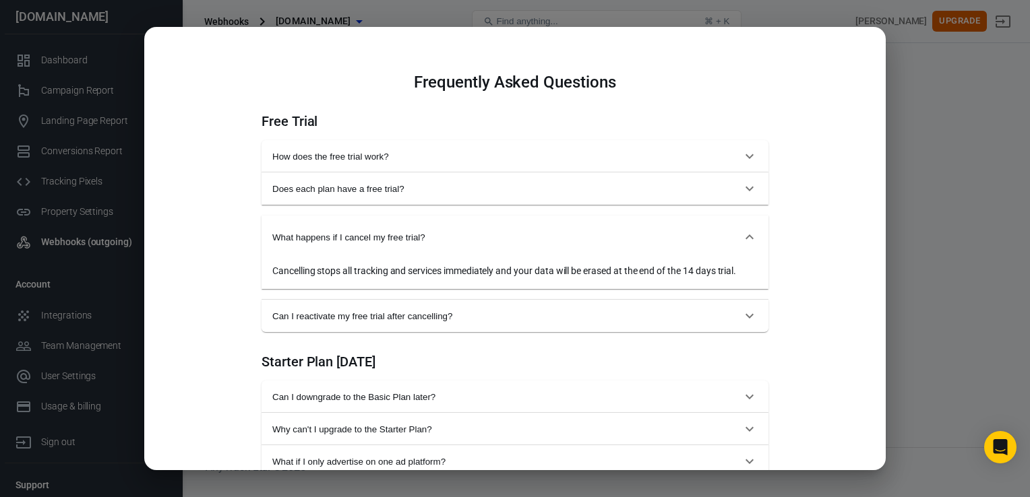
click at [348, 228] on button "What happens if I cancel my free trial?" at bounding box center [515, 237] width 507 height 43
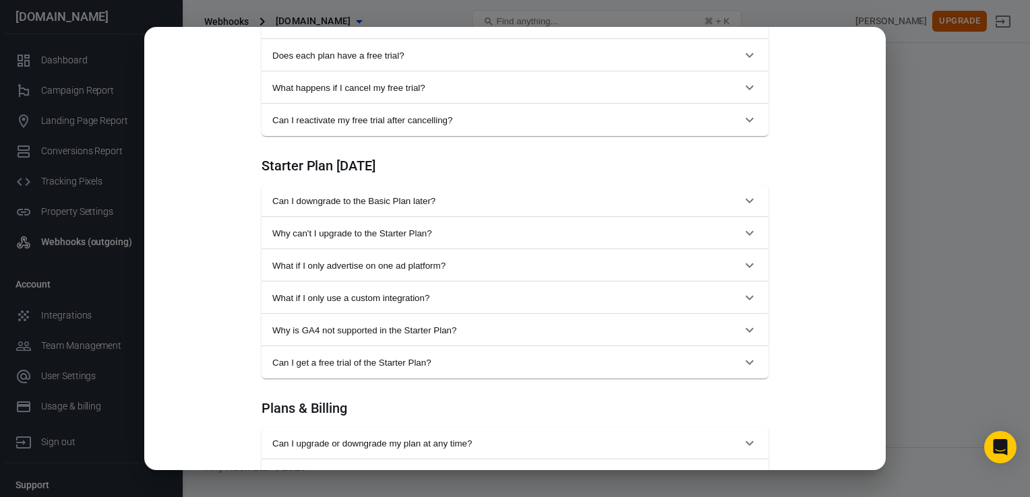
scroll to position [674, 0]
click at [280, 109] on button "Can I reactivate my free trial after cancelling?" at bounding box center [515, 118] width 507 height 32
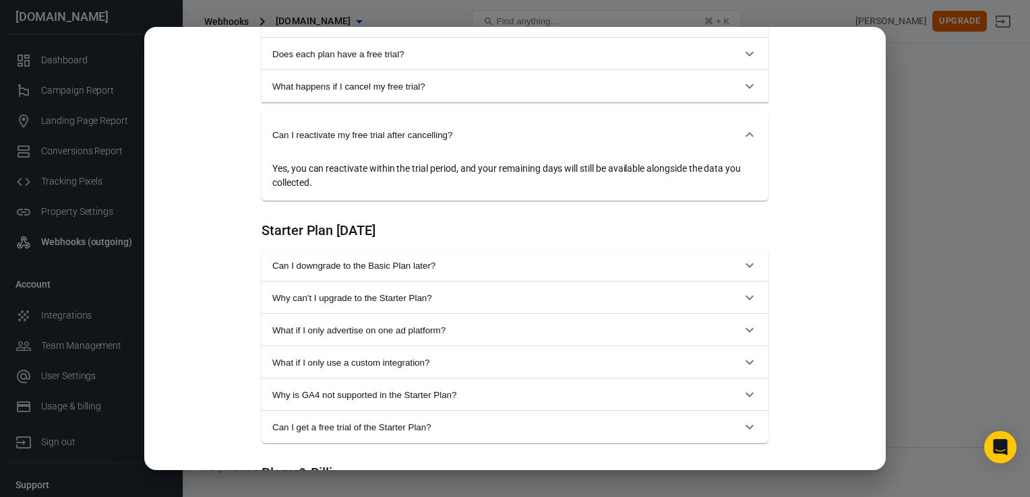
click at [276, 122] on button "Can I reactivate my free trial after cancelling?" at bounding box center [515, 134] width 507 height 43
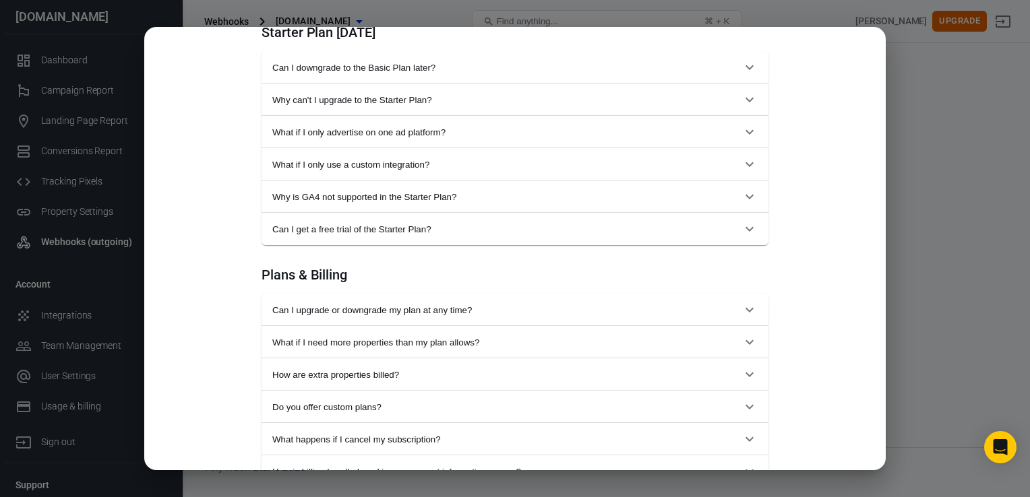
scroll to position [809, 0]
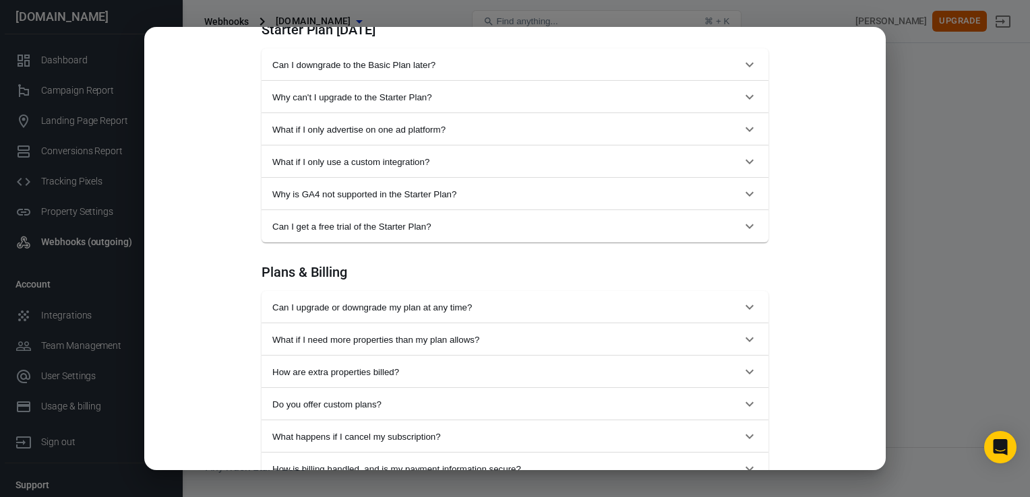
click at [271, 140] on button "What if I only advertise on one ad platform?" at bounding box center [515, 129] width 507 height 32
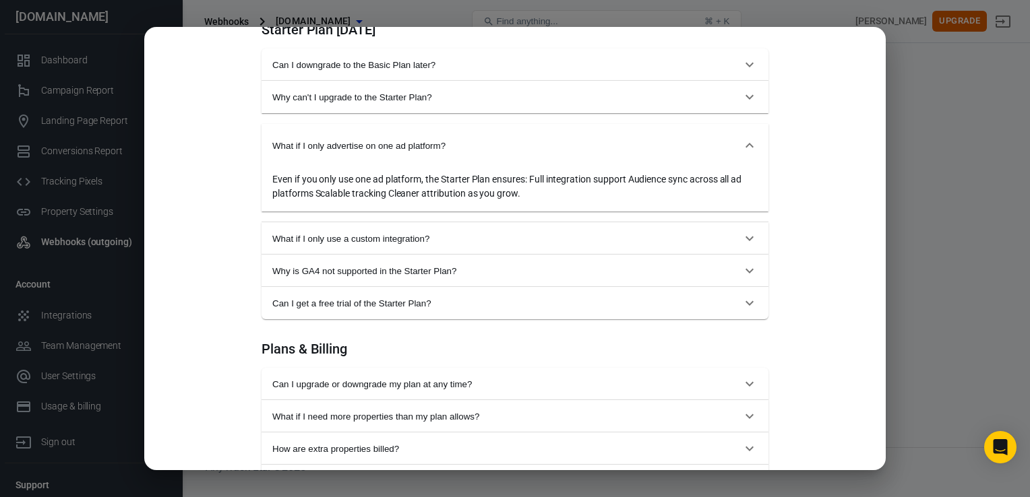
click at [272, 141] on span "What if I only advertise on one ad platform?" at bounding box center [506, 146] width 469 height 10
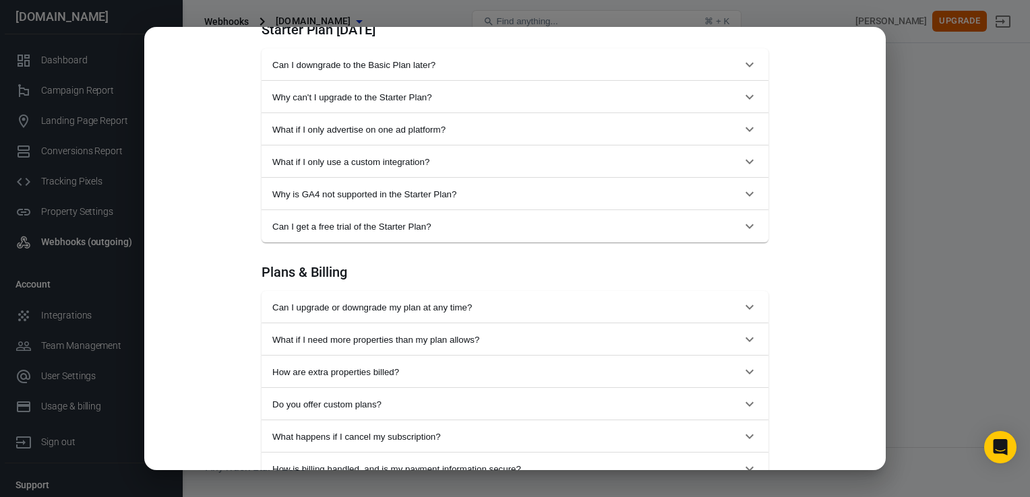
click at [296, 162] on span "What if I only use a custom integration?" at bounding box center [506, 162] width 469 height 10
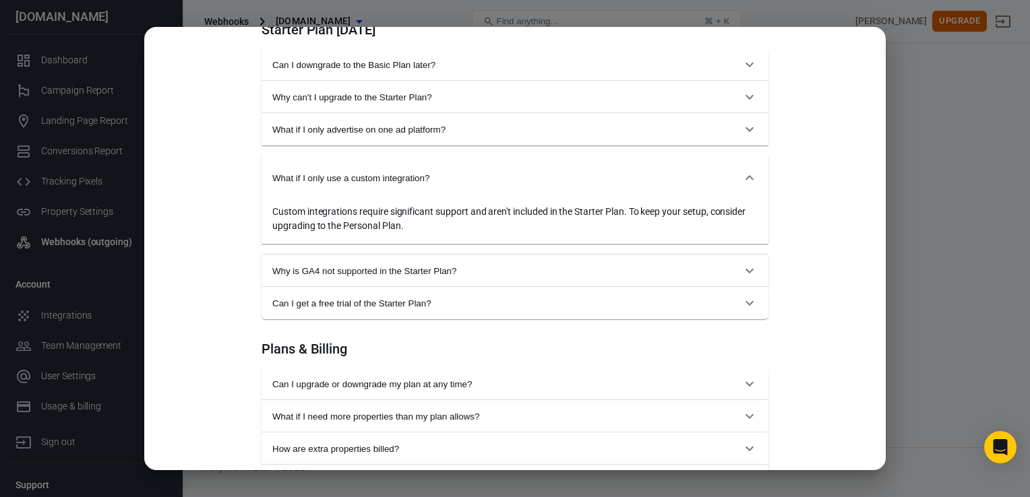
click at [283, 169] on button "What if I only use a custom integration?" at bounding box center [515, 177] width 507 height 43
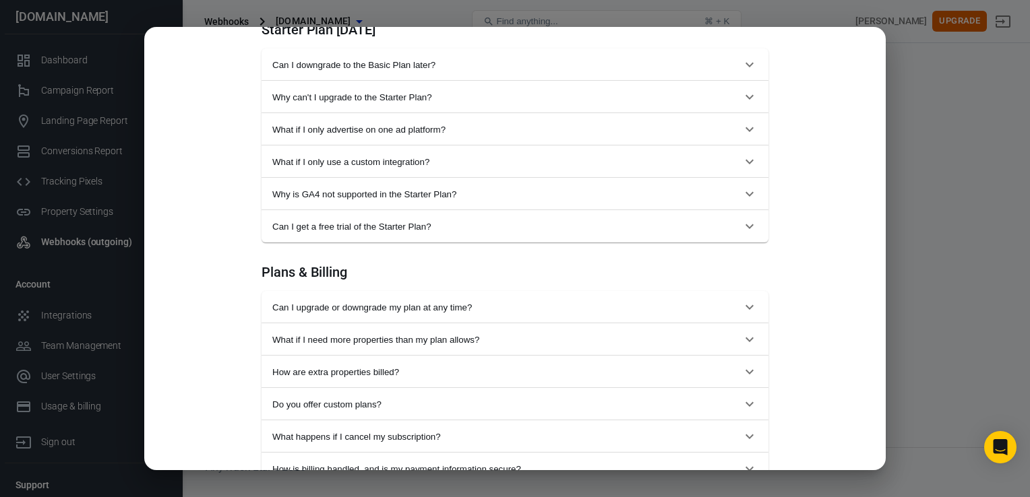
click at [315, 198] on span "Why is GA4 not supported in the Starter Plan?" at bounding box center [506, 194] width 469 height 10
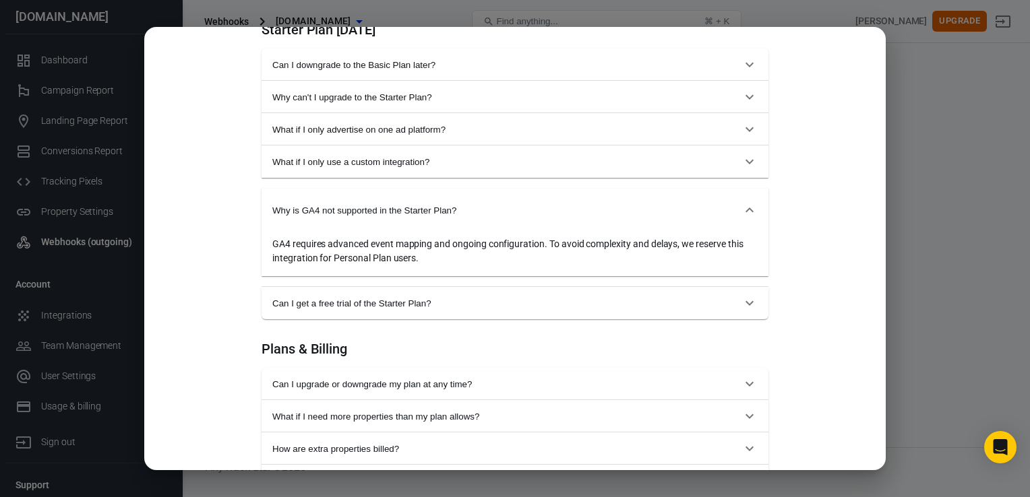
click at [311, 210] on span "Why is GA4 not supported in the Starter Plan?" at bounding box center [506, 211] width 469 height 10
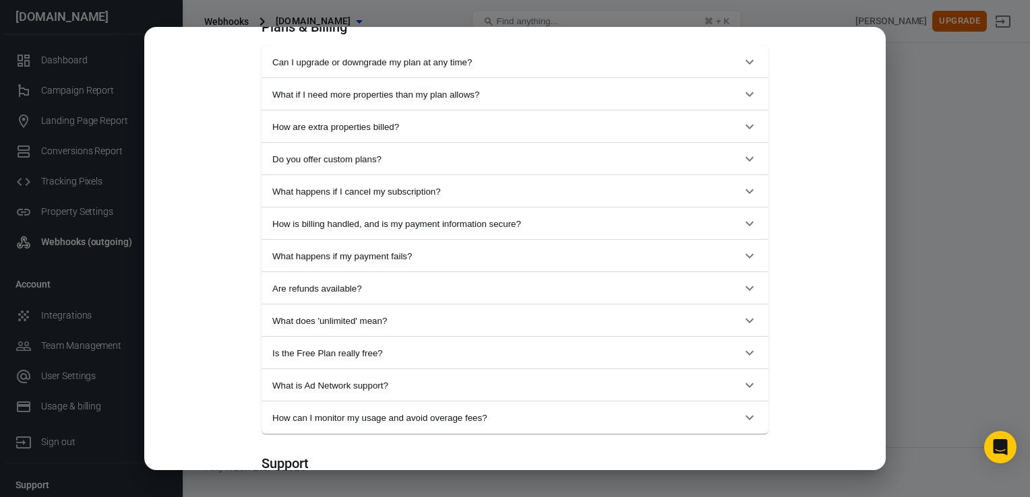
scroll to position [1213, 0]
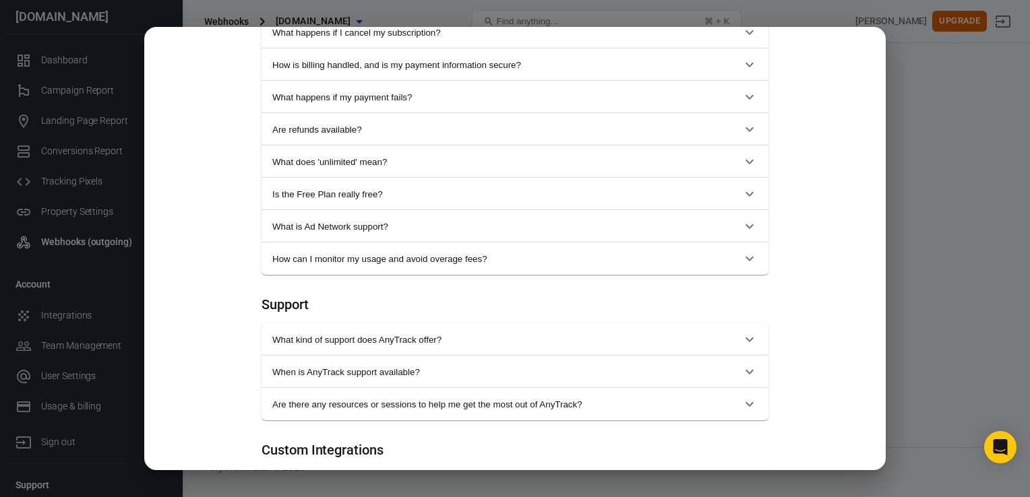
click at [295, 187] on button "Is the Free Plan really free?" at bounding box center [515, 194] width 507 height 32
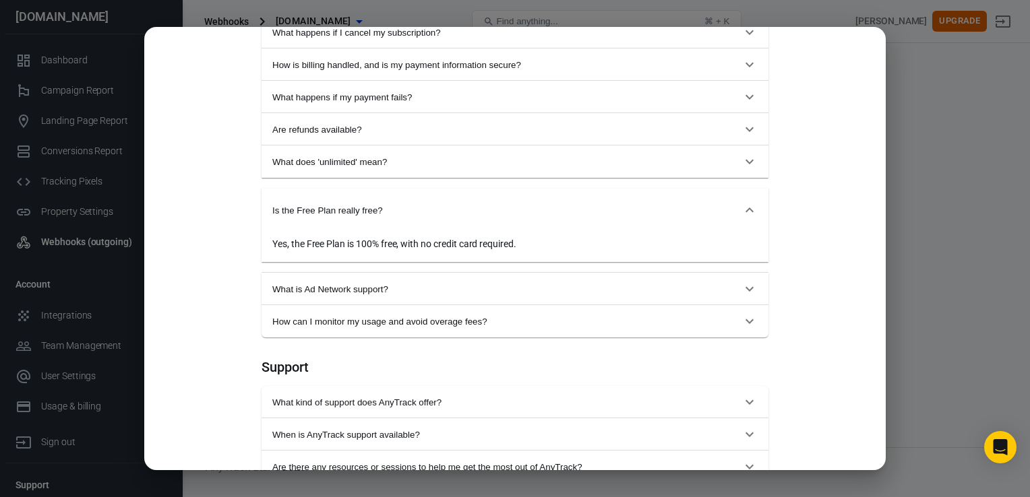
click at [299, 201] on button "Is the Free Plan really free?" at bounding box center [515, 210] width 507 height 43
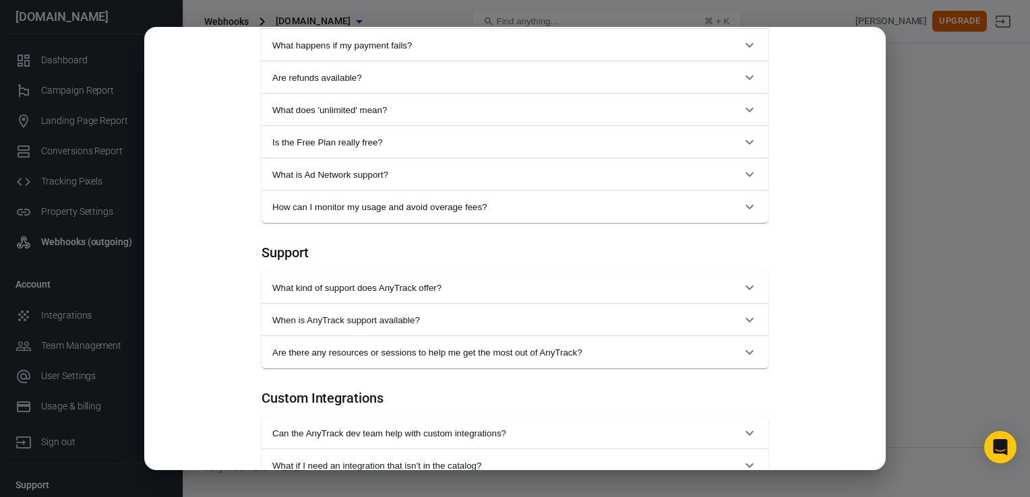
scroll to position [1318, 0]
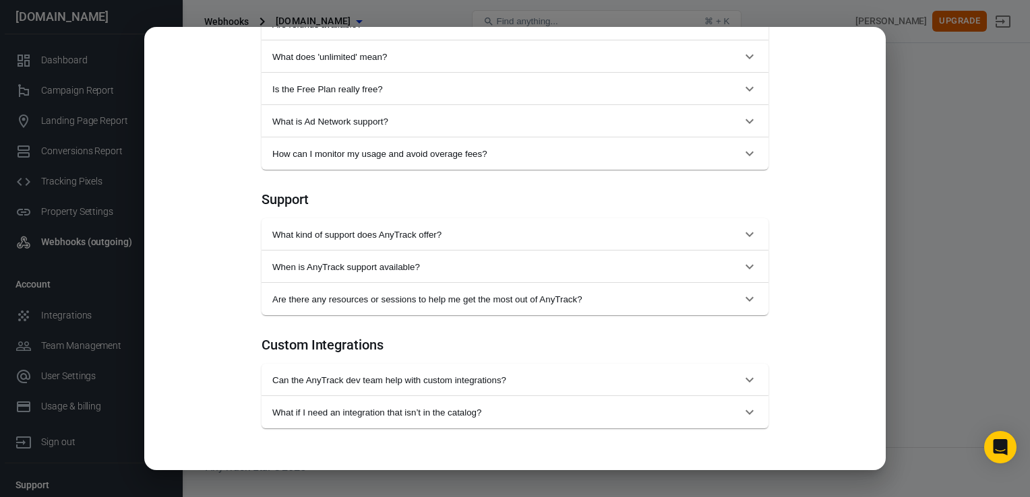
click at [415, 380] on span "Can the AnyTrack dev team help with custom integrations?" at bounding box center [506, 380] width 469 height 10
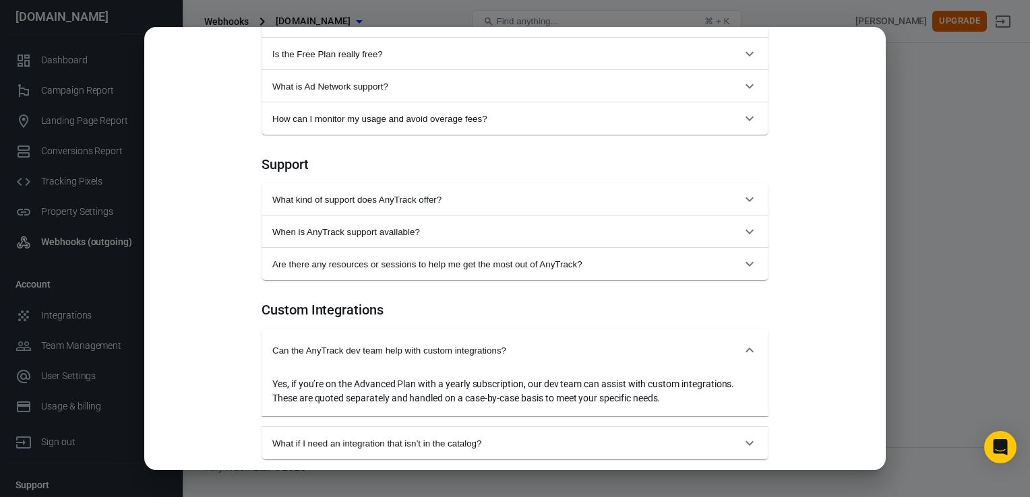
scroll to position [1385, 0]
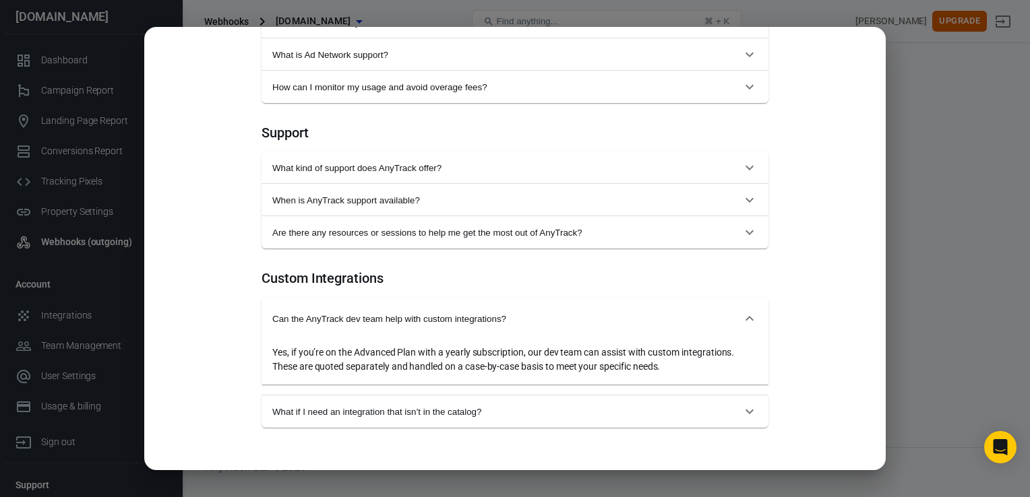
click at [418, 425] on button "What if I need an integration that isn’t in the catalog?" at bounding box center [515, 412] width 507 height 32
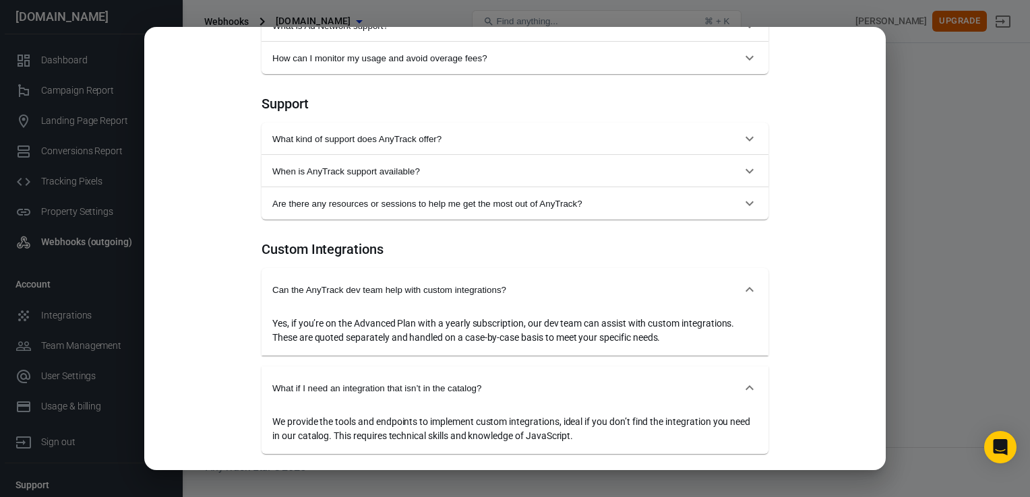
scroll to position [1440, 0]
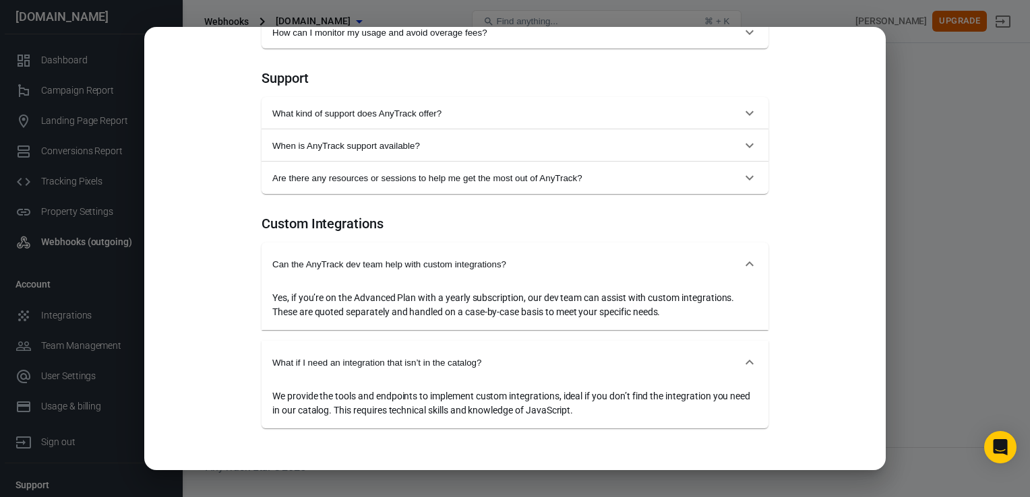
click at [930, 125] on div "Monthly Annual (Get 2 months free!) Starter For solopreneurs just getting start…" at bounding box center [515, 248] width 1030 height 497
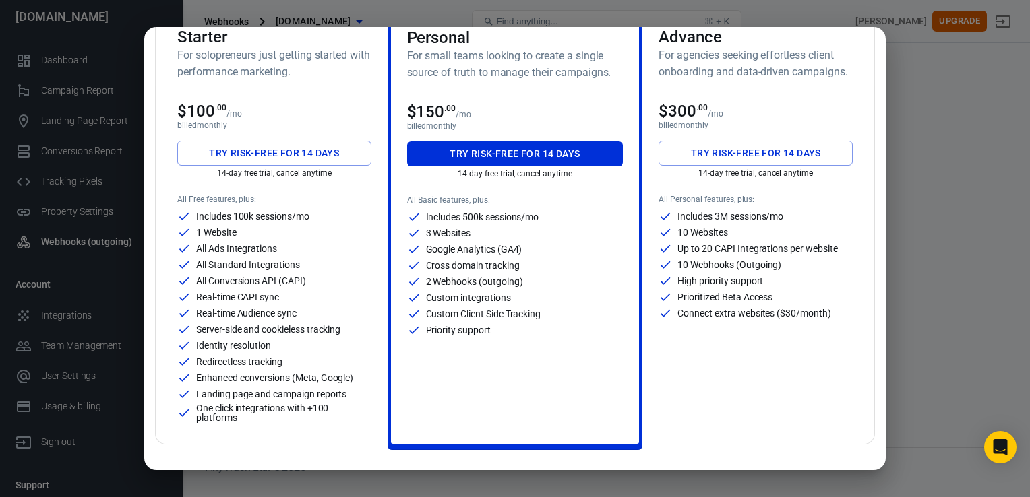
scroll to position [0, 0]
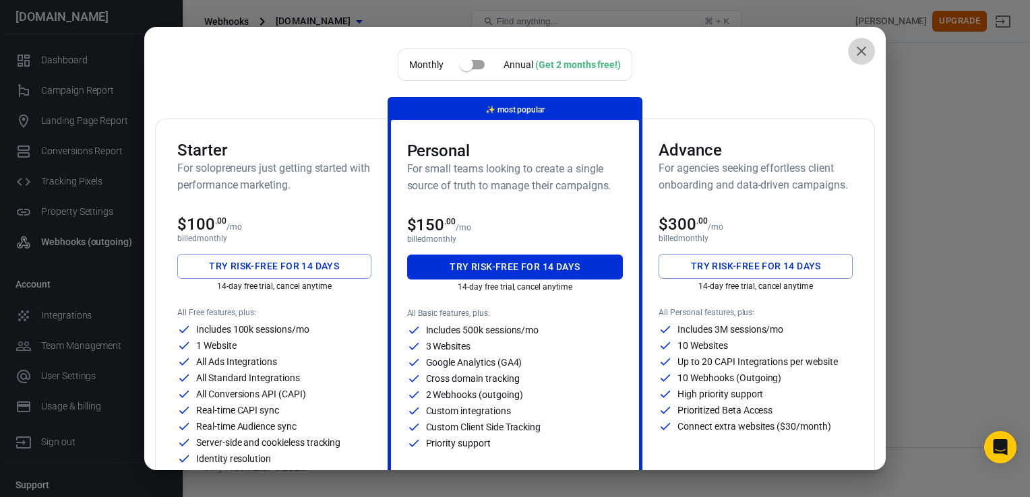
click at [853, 47] on icon "close" at bounding box center [861, 51] width 16 height 16
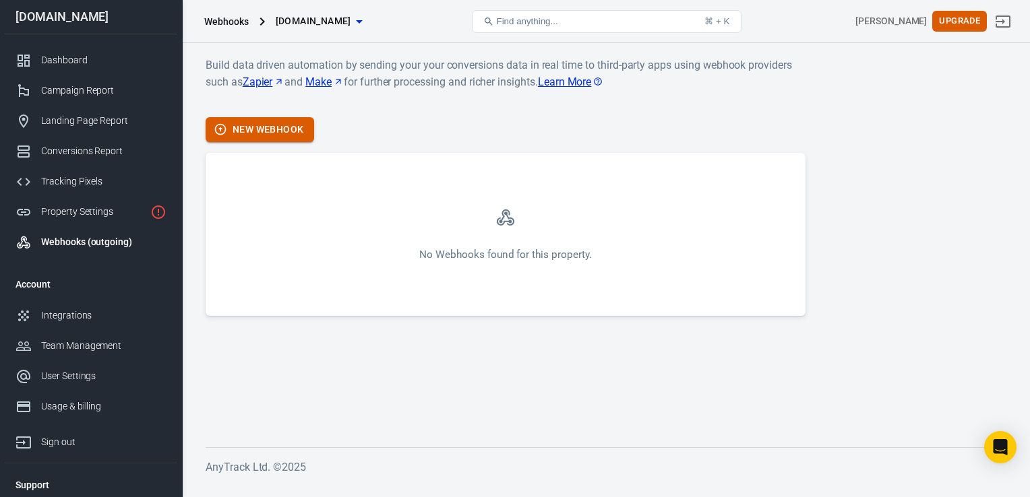
click at [276, 122] on button "New Webhook" at bounding box center [260, 129] width 109 height 25
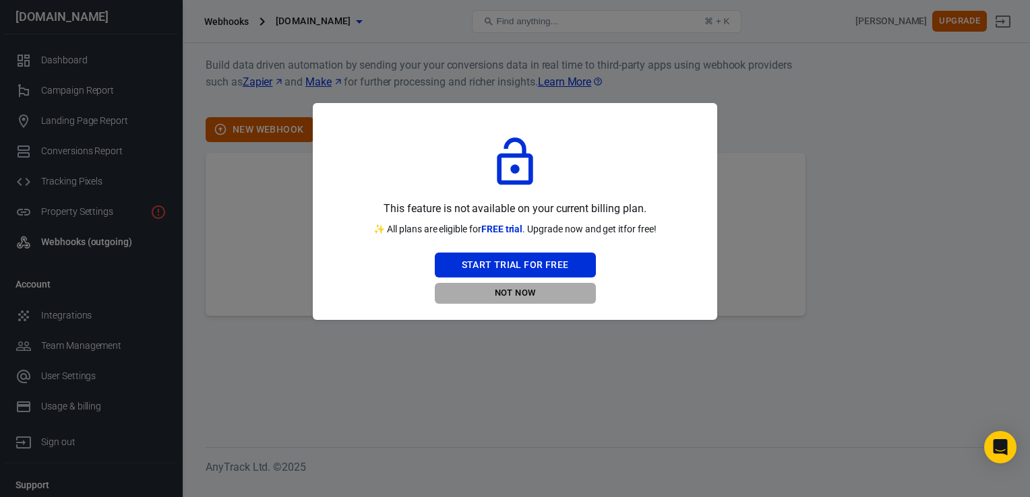
click at [515, 290] on button "Not Now" at bounding box center [515, 293] width 161 height 21
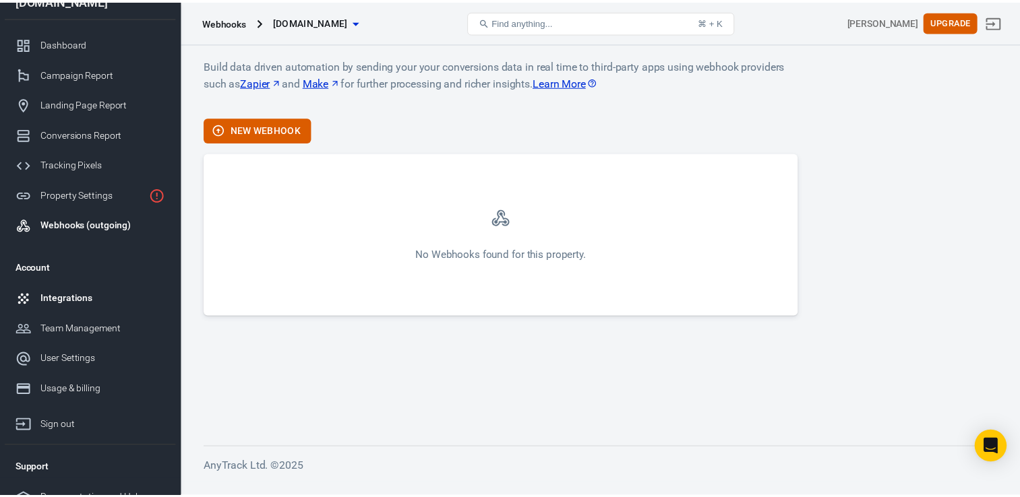
scroll to position [34, 0]
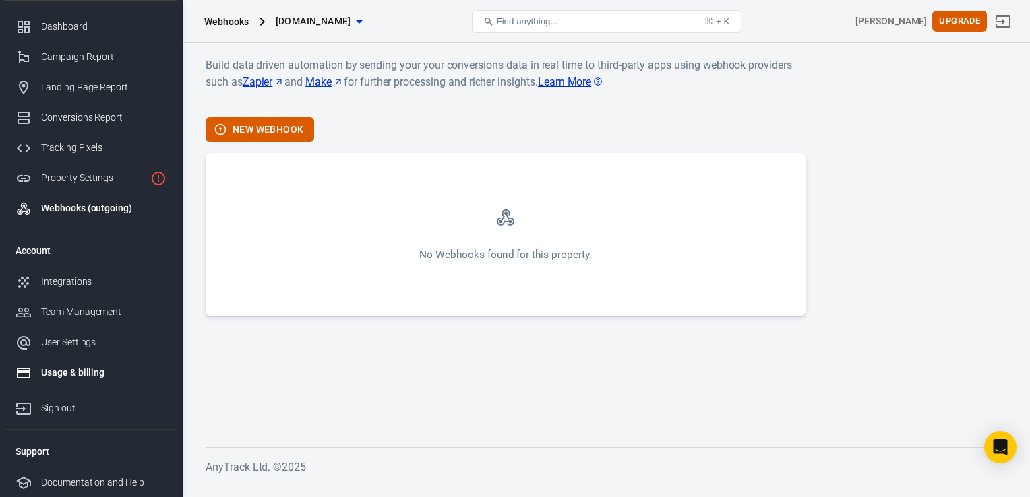
click at [61, 366] on div "Usage & billing" at bounding box center [103, 373] width 125 height 14
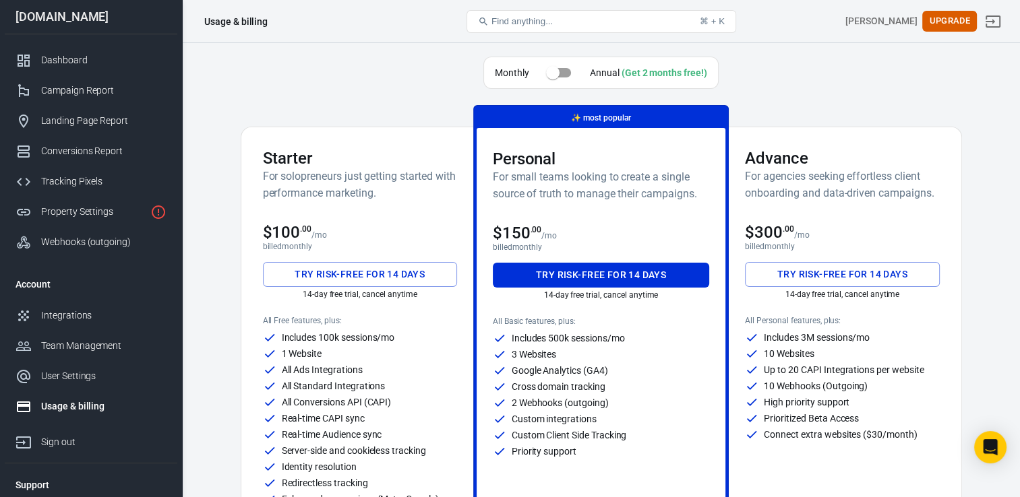
click at [407, 74] on div "Monthly Annual (Get 2 months free!)" at bounding box center [601, 76] width 721 height 38
click at [557, 80] on input "checkbox" at bounding box center [552, 73] width 77 height 26
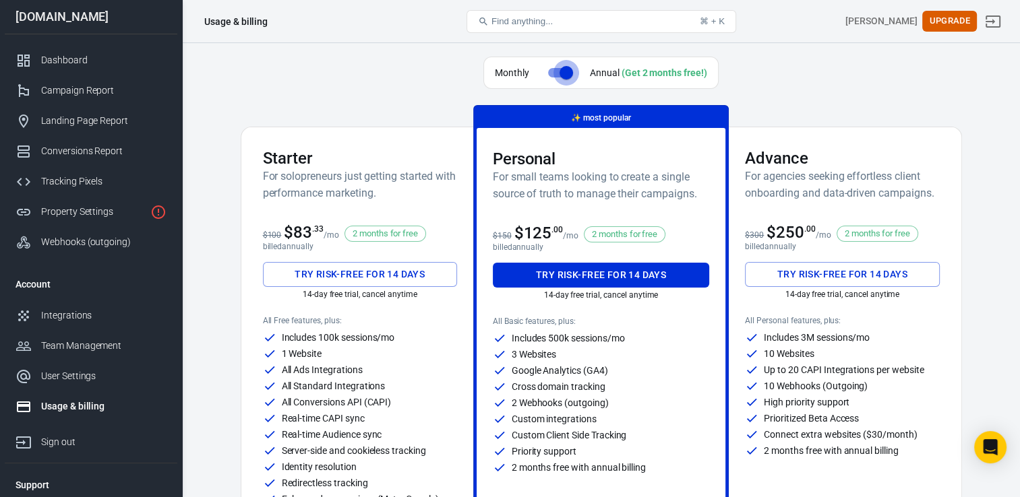
click at [565, 77] on input "checkbox" at bounding box center [566, 73] width 77 height 26
checkbox input "false"
